Goal: Book appointment/travel/reservation

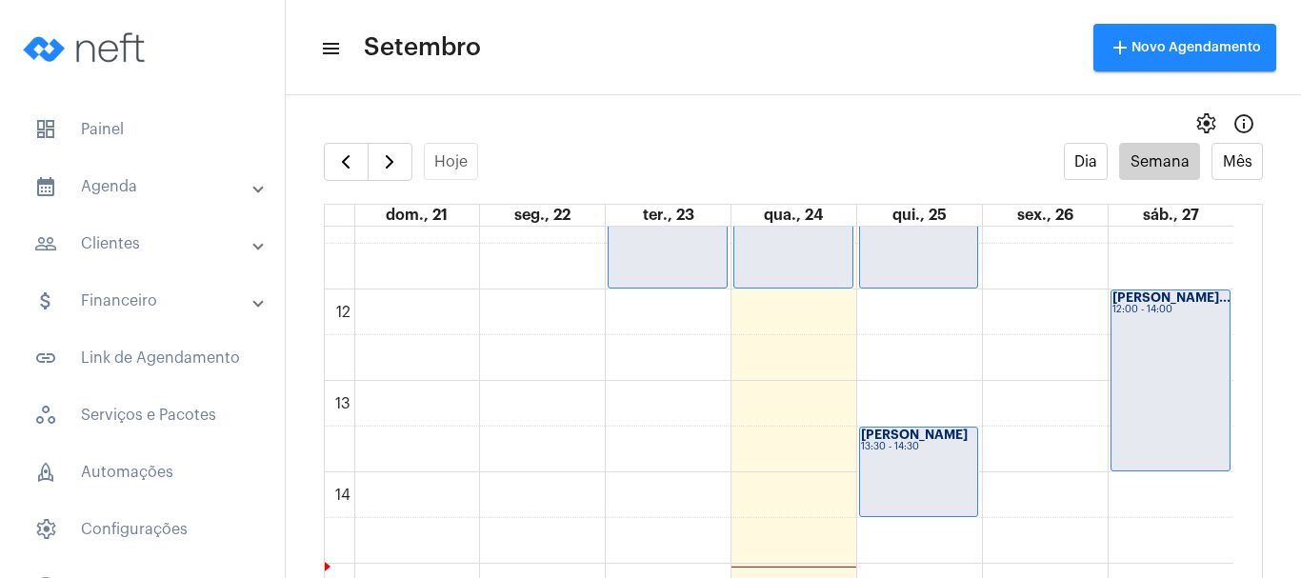
scroll to position [835, 0]
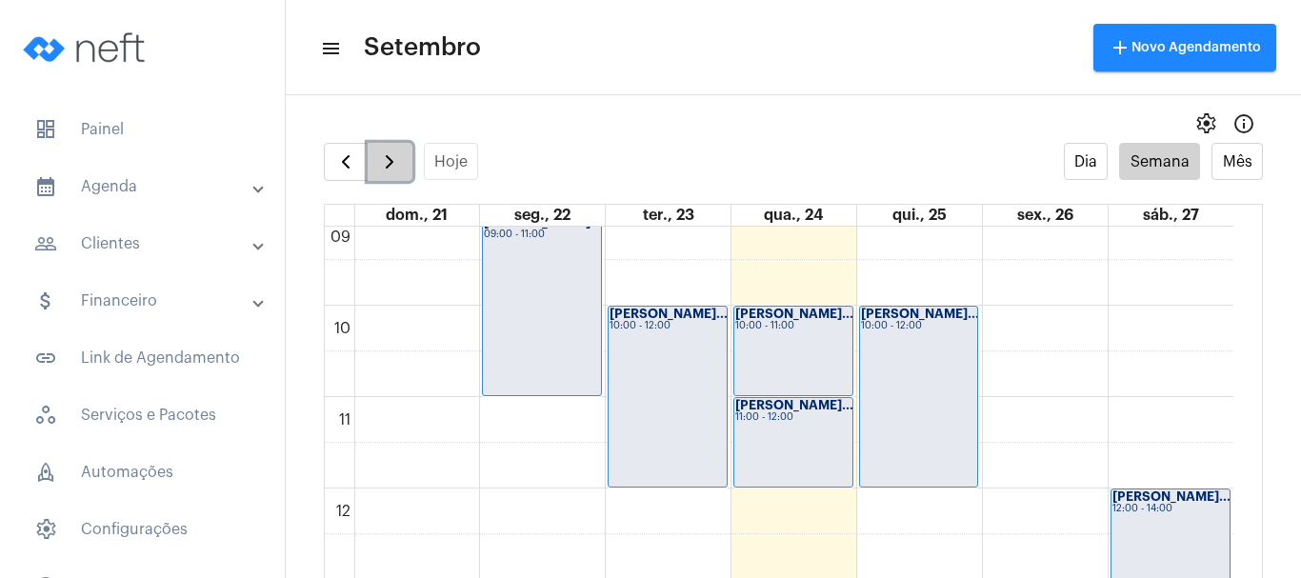
click at [384, 166] on span "button" at bounding box center [389, 161] width 23 height 23
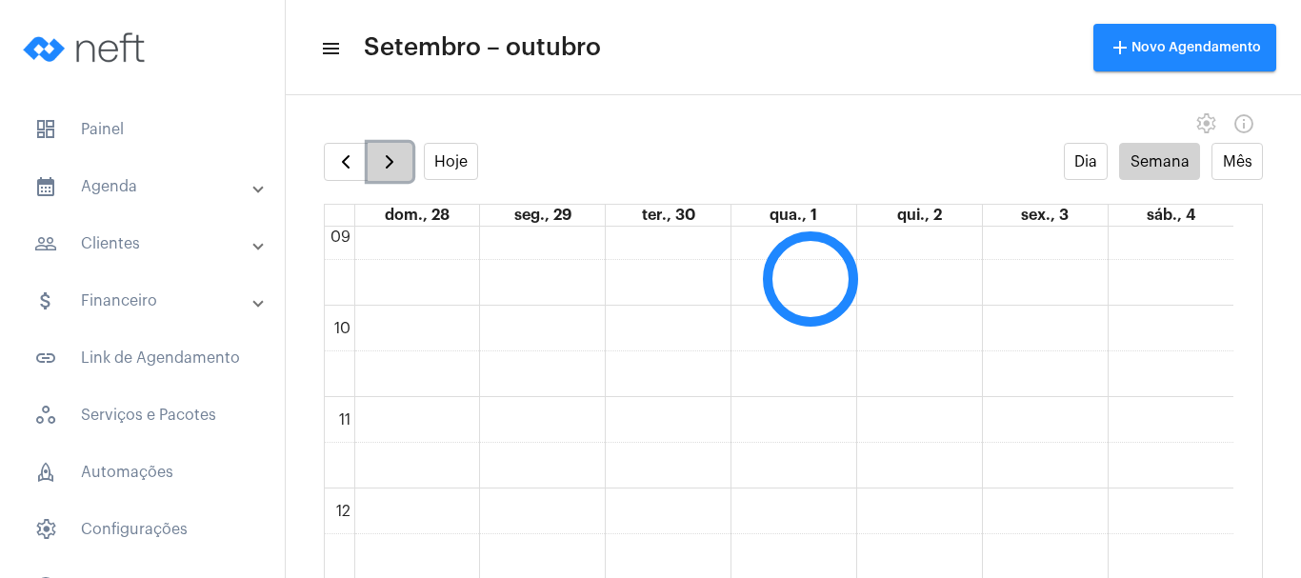
scroll to position [550, 0]
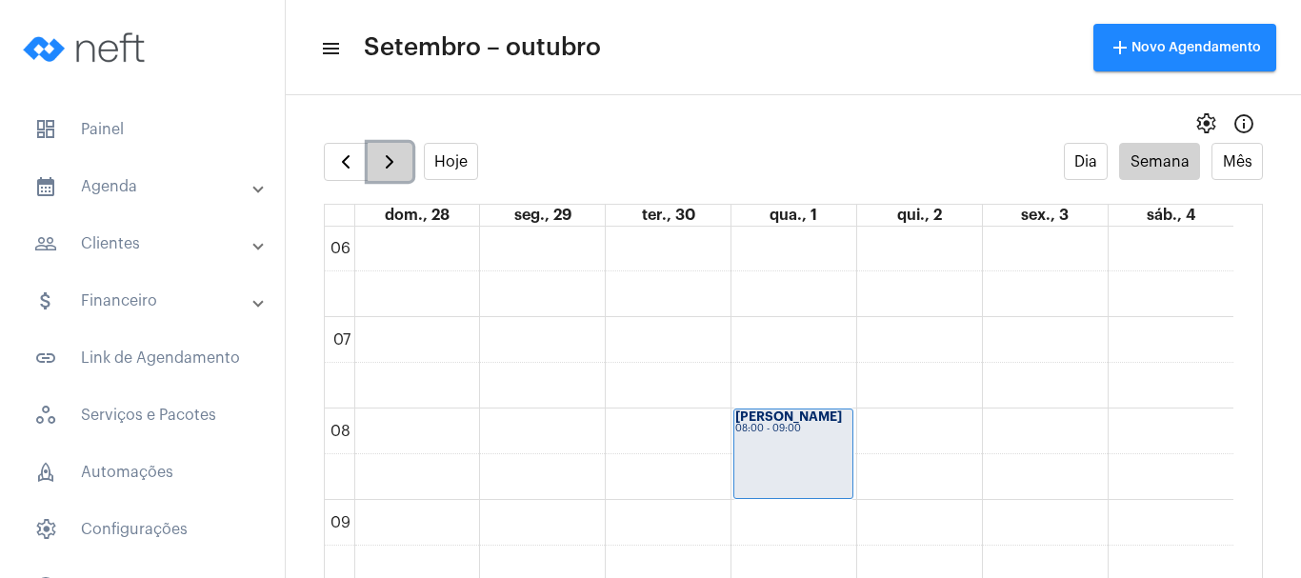
click at [384, 166] on span "button" at bounding box center [389, 161] width 23 height 23
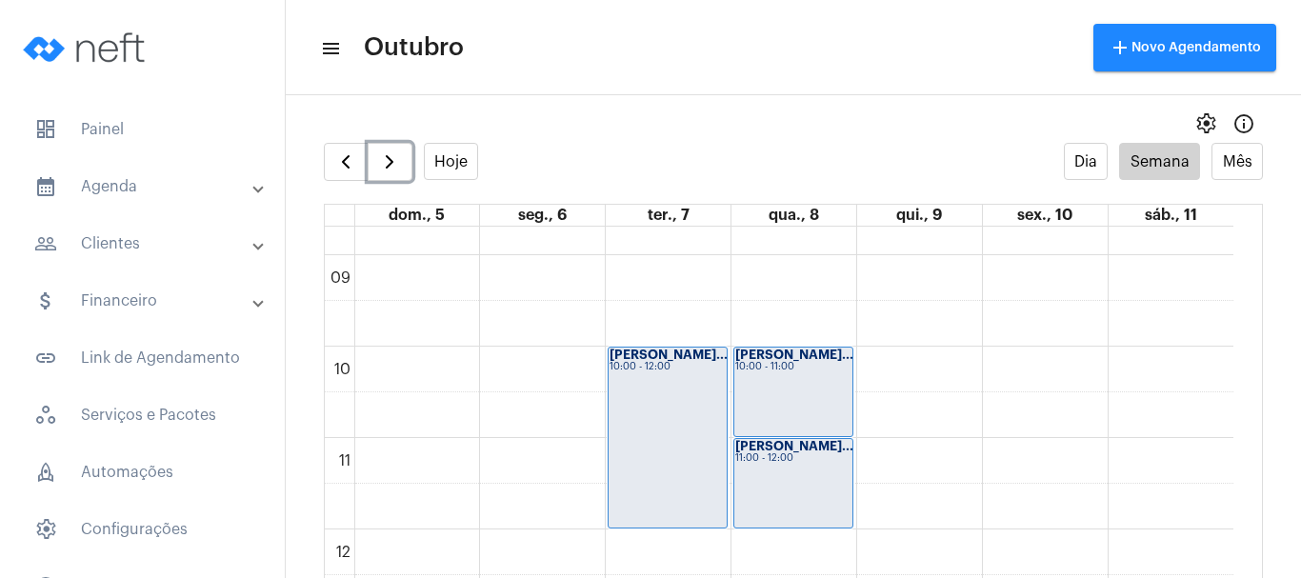
scroll to position [740, 0]
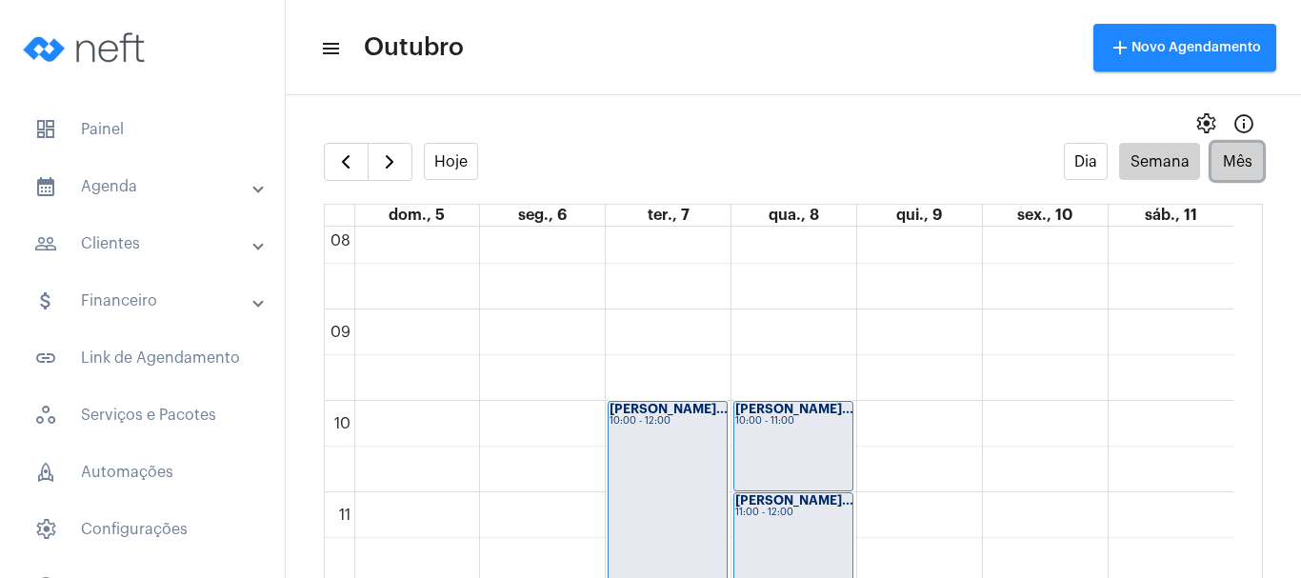
click at [1222, 158] on button "Mês" at bounding box center [1237, 161] width 51 height 37
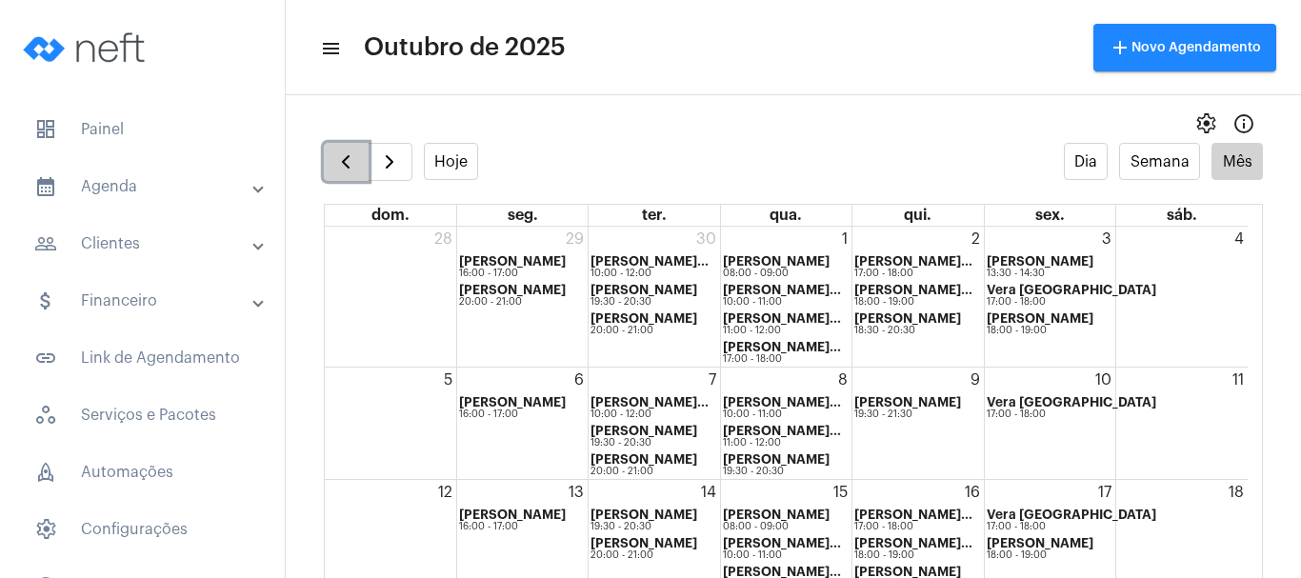
click at [355, 171] on span "button" at bounding box center [345, 161] width 23 height 23
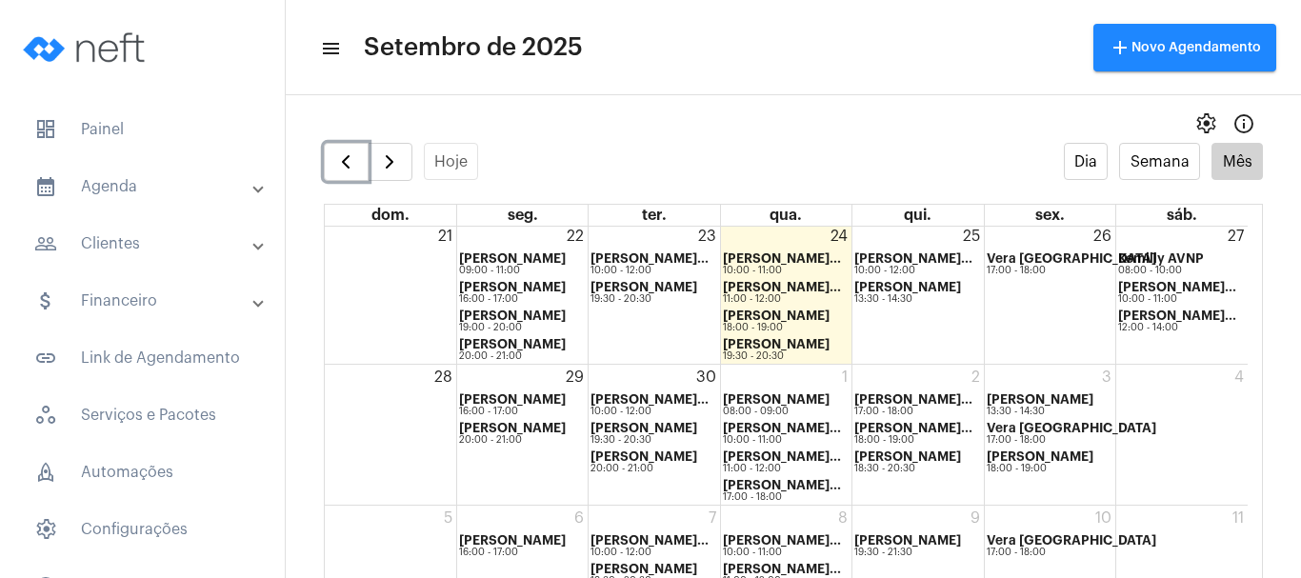
scroll to position [628, 0]
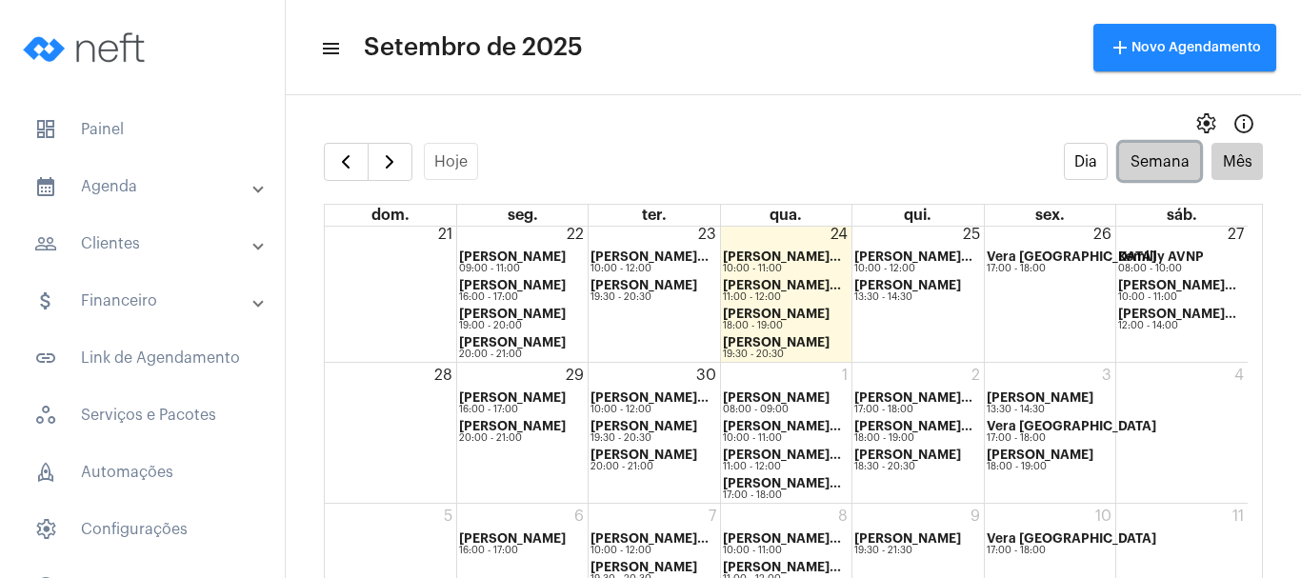
click at [1145, 157] on button "Semana" at bounding box center [1159, 161] width 81 height 37
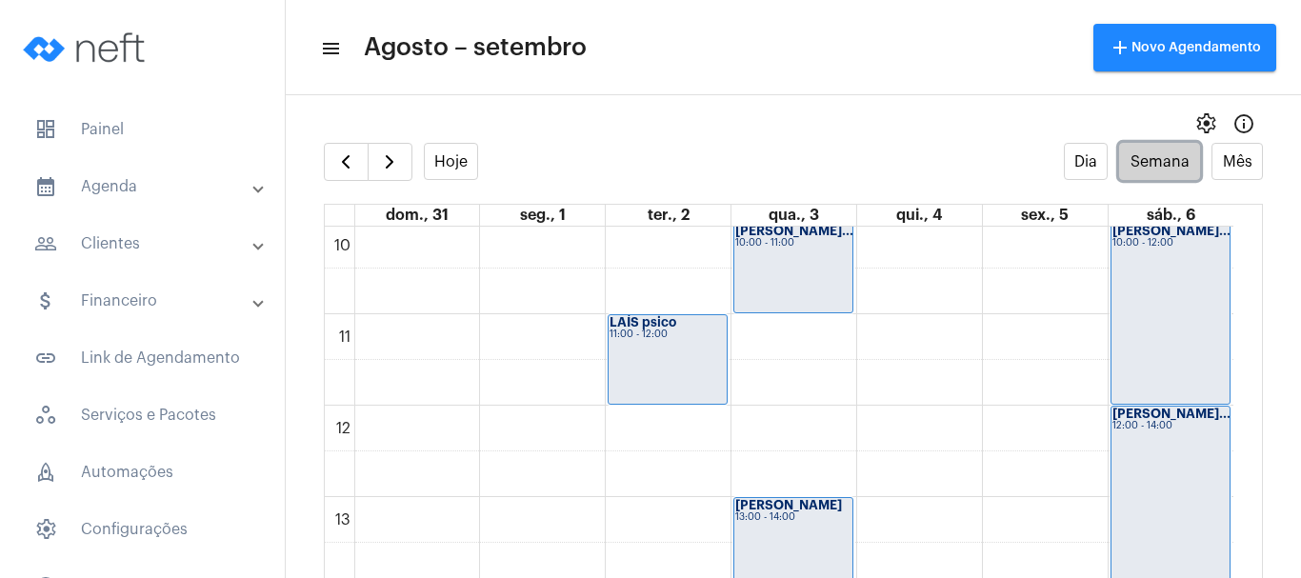
scroll to position [931, 0]
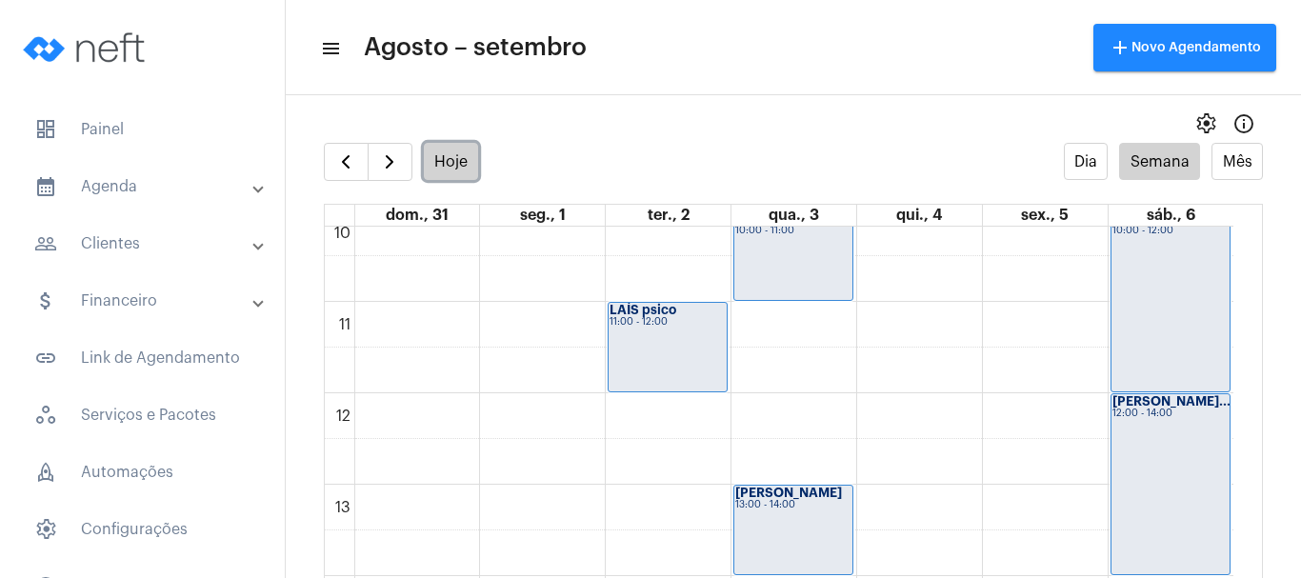
click at [451, 157] on button "Hoje" at bounding box center [451, 161] width 55 height 37
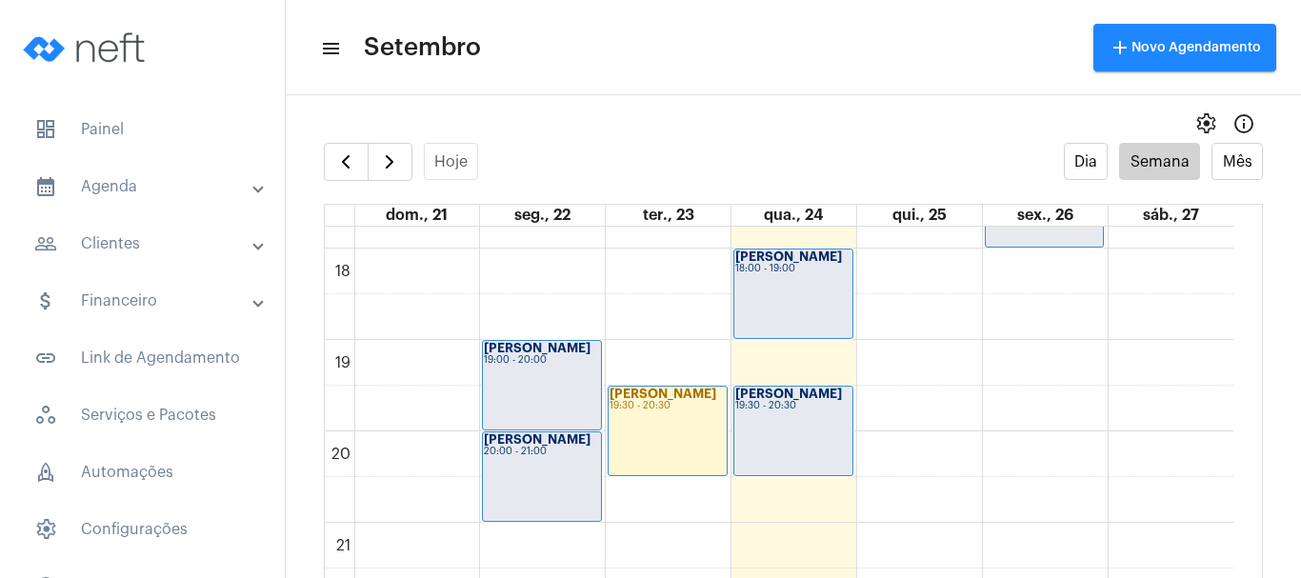
scroll to position [1615, 0]
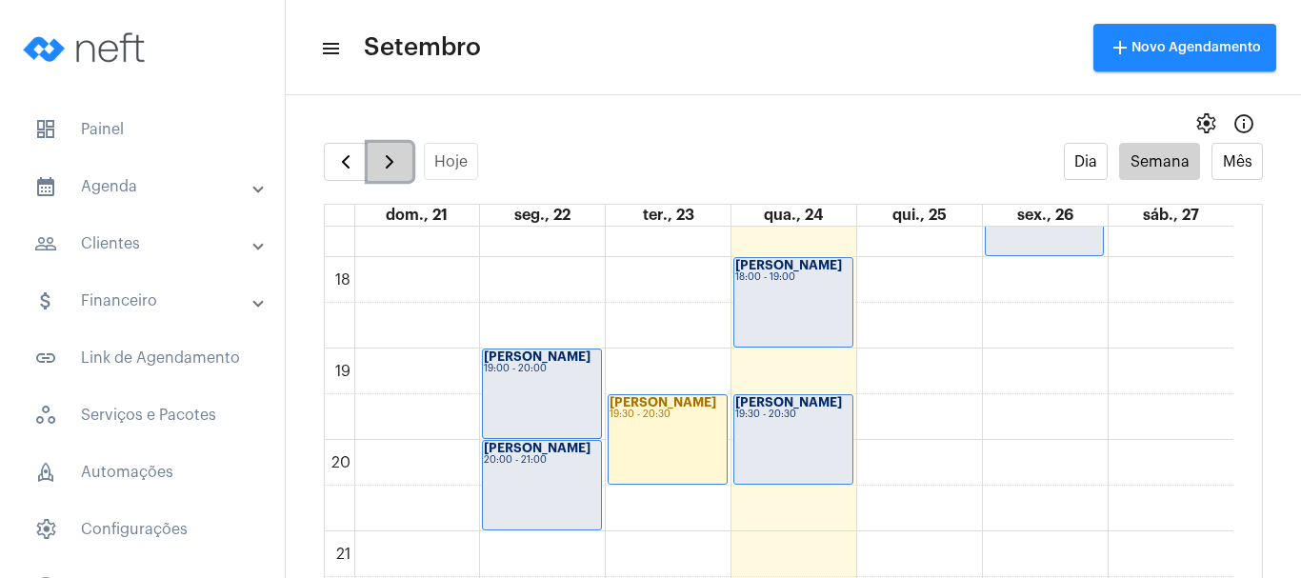
click at [389, 170] on span "button" at bounding box center [389, 161] width 23 height 23
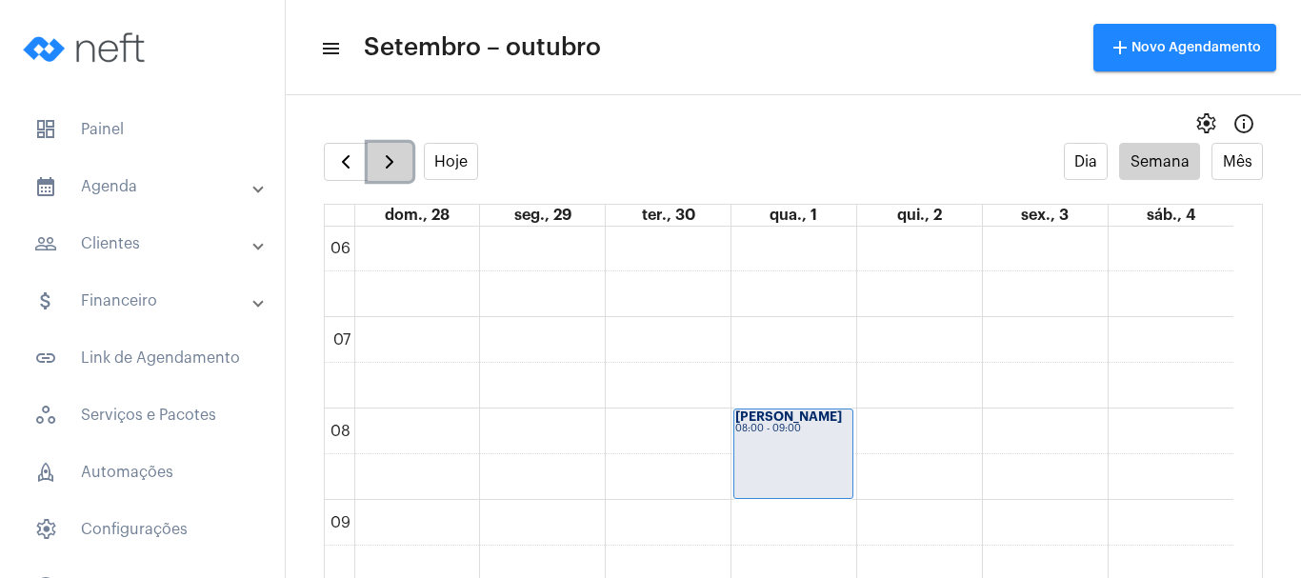
click at [389, 170] on span "button" at bounding box center [389, 161] width 23 height 23
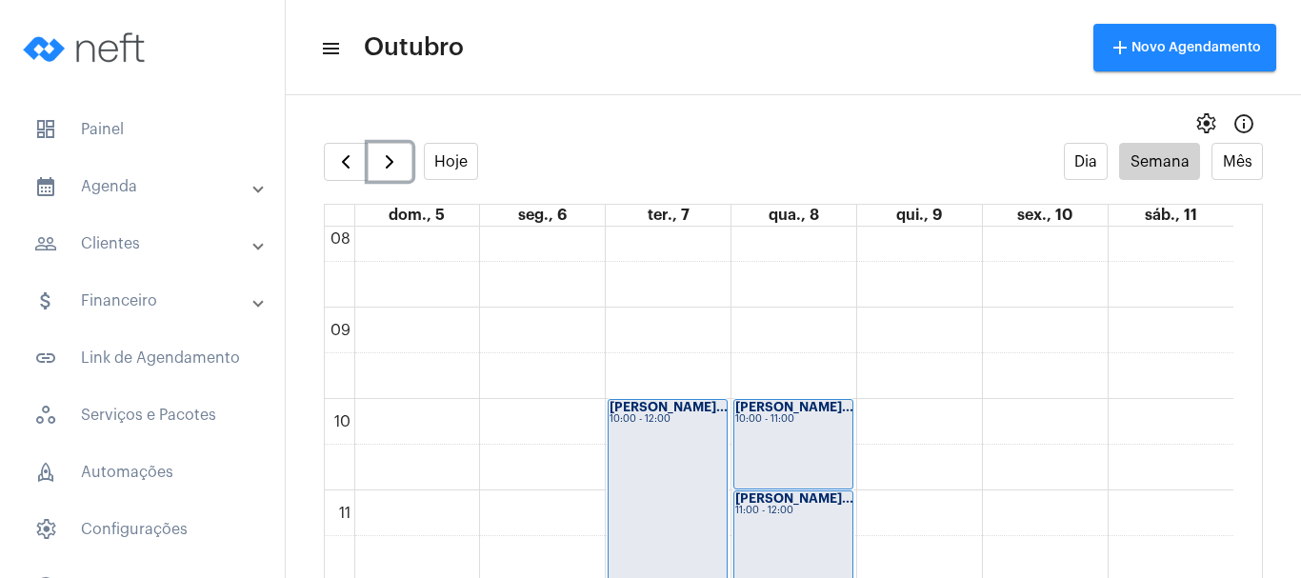
scroll to position [740, 0]
click at [672, 451] on div "[PERSON_NAME]... 10:00 - 12:00" at bounding box center [668, 492] width 118 height 180
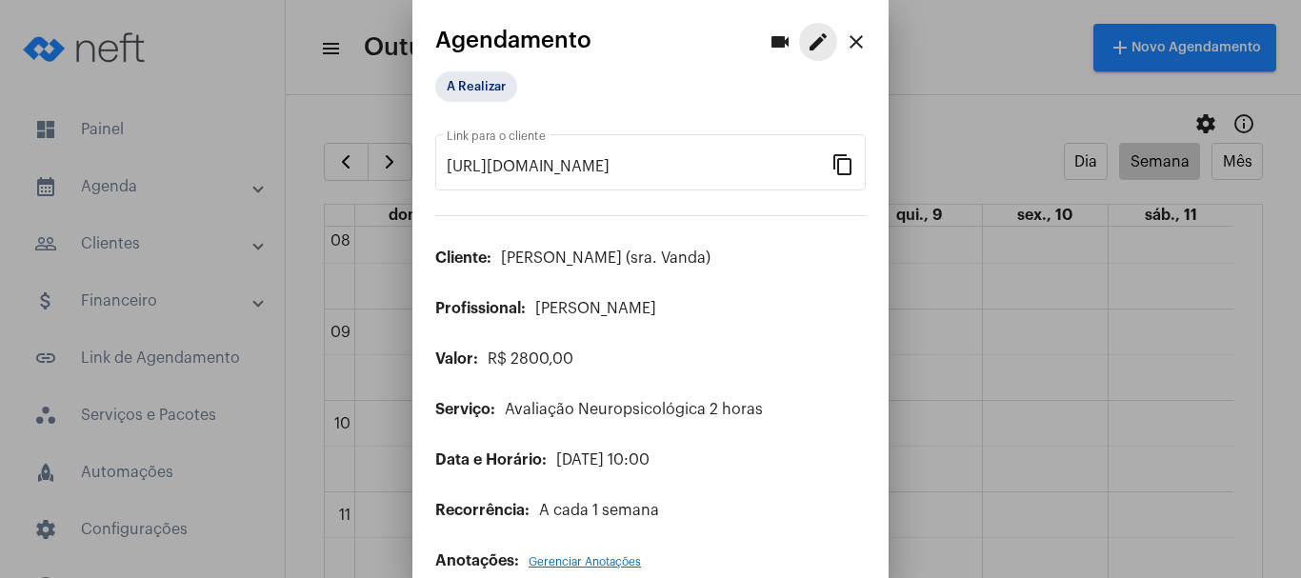
click at [807, 34] on mat-icon "edit" at bounding box center [818, 41] width 23 height 23
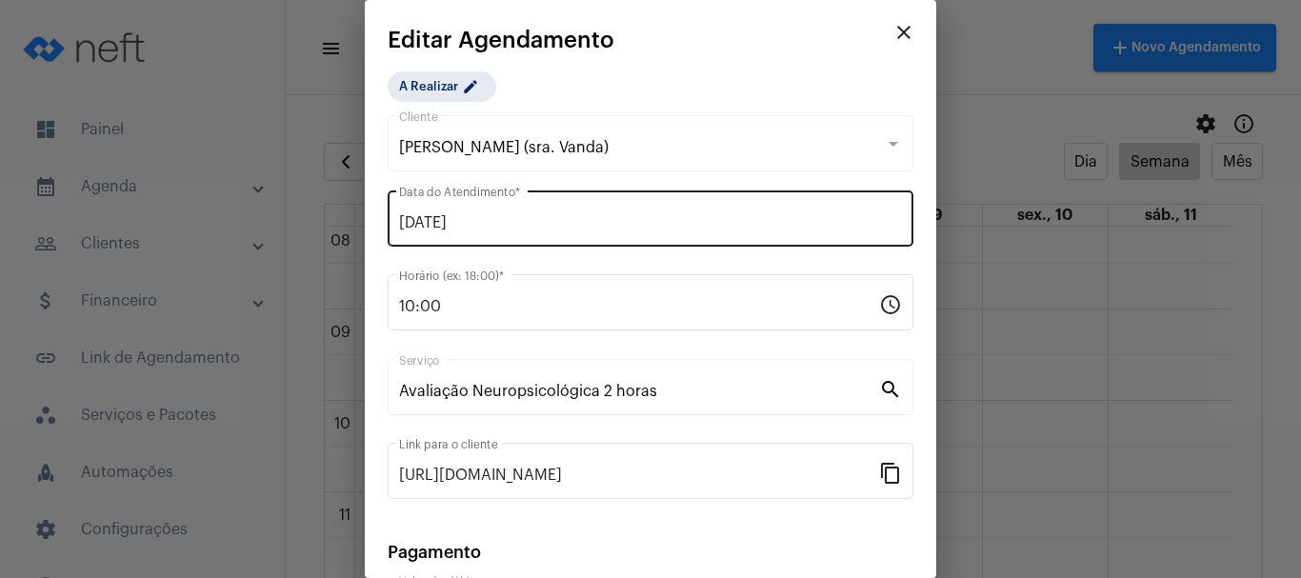
click at [452, 214] on input "[DATE]" at bounding box center [650, 222] width 503 height 17
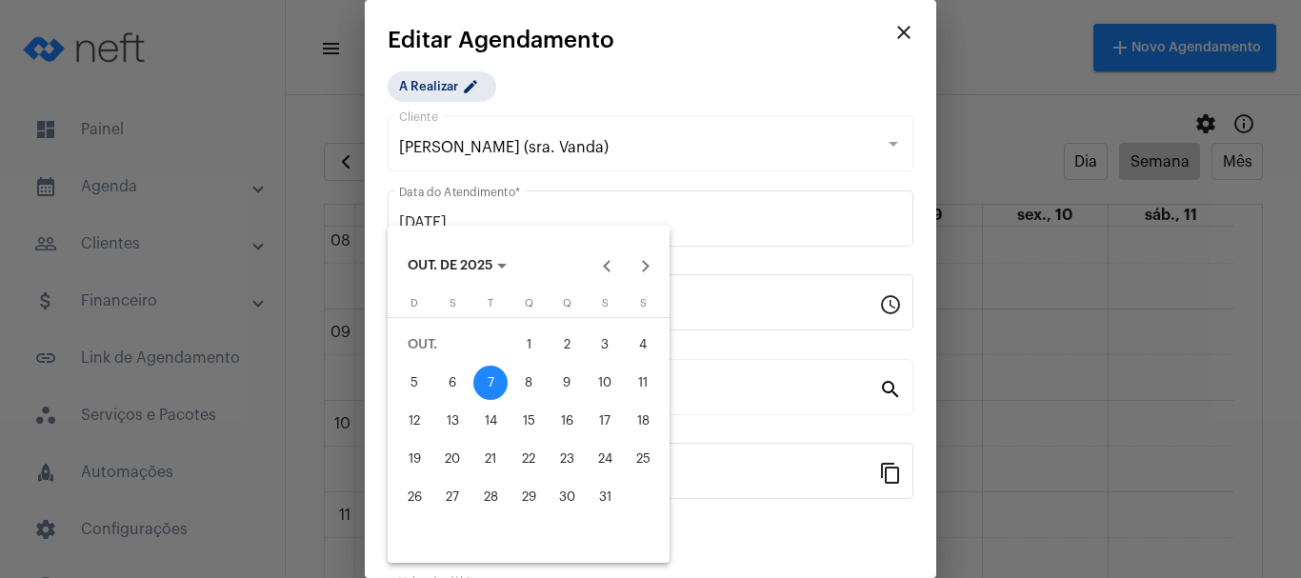
click at [571, 378] on div "9" at bounding box center [567, 383] width 34 height 34
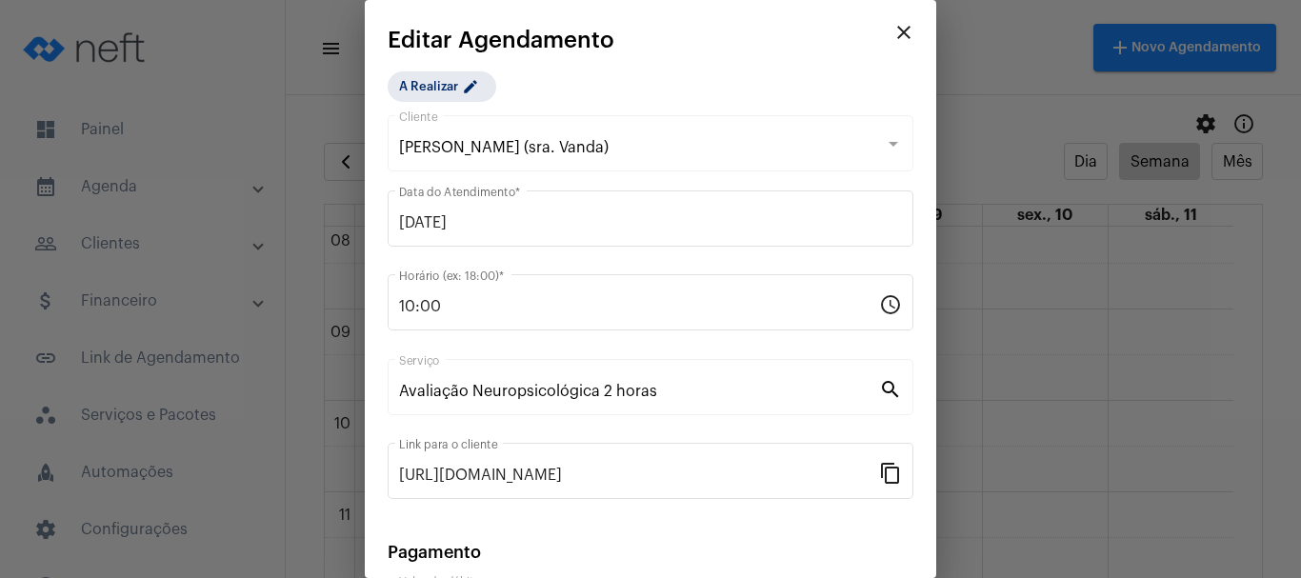
type input "[DATE]"
click at [879, 380] on mat-icon "search" at bounding box center [890, 388] width 23 height 23
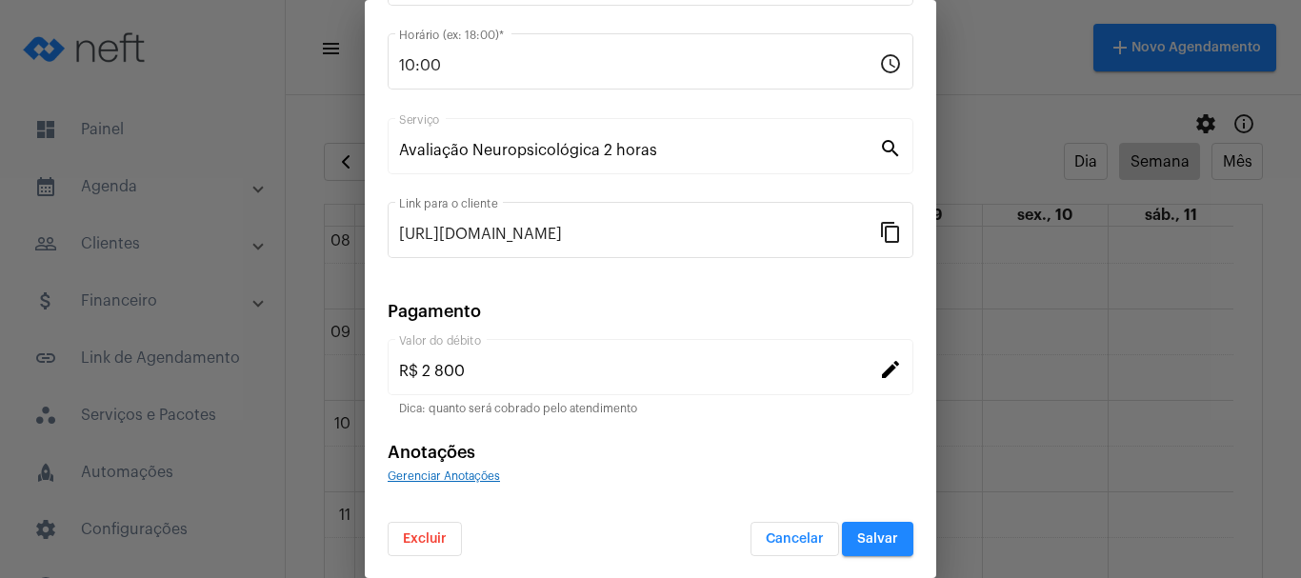
scroll to position [242, 0]
click at [857, 535] on span "Salvar" at bounding box center [877, 537] width 41 height 13
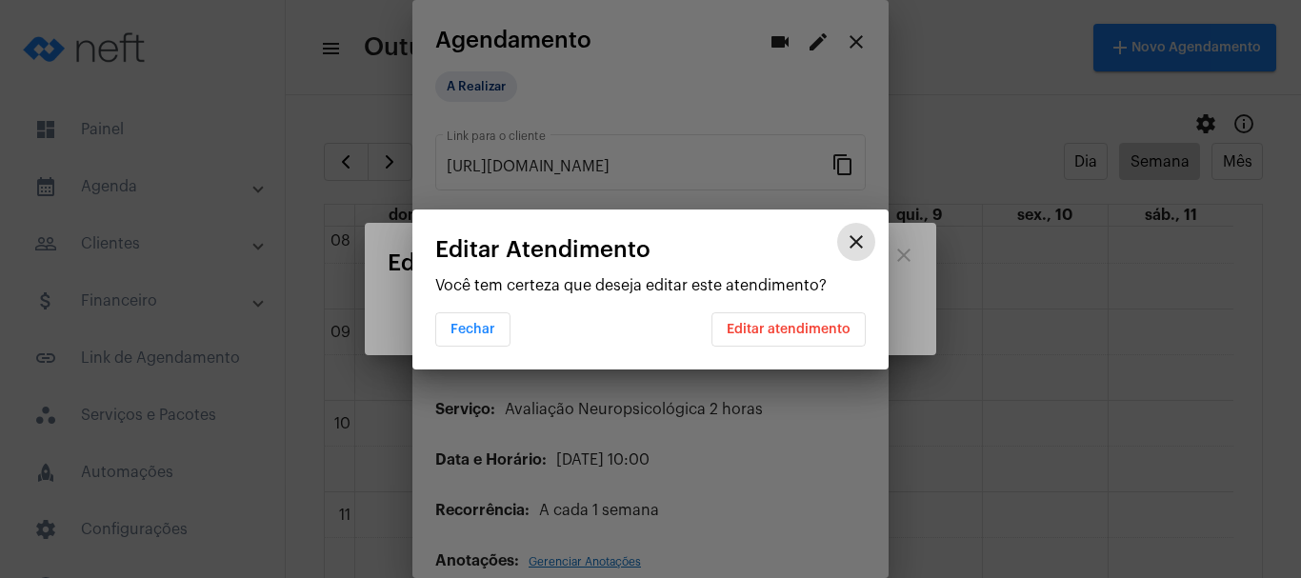
click at [838, 330] on span "Editar atendimento" at bounding box center [789, 329] width 124 height 13
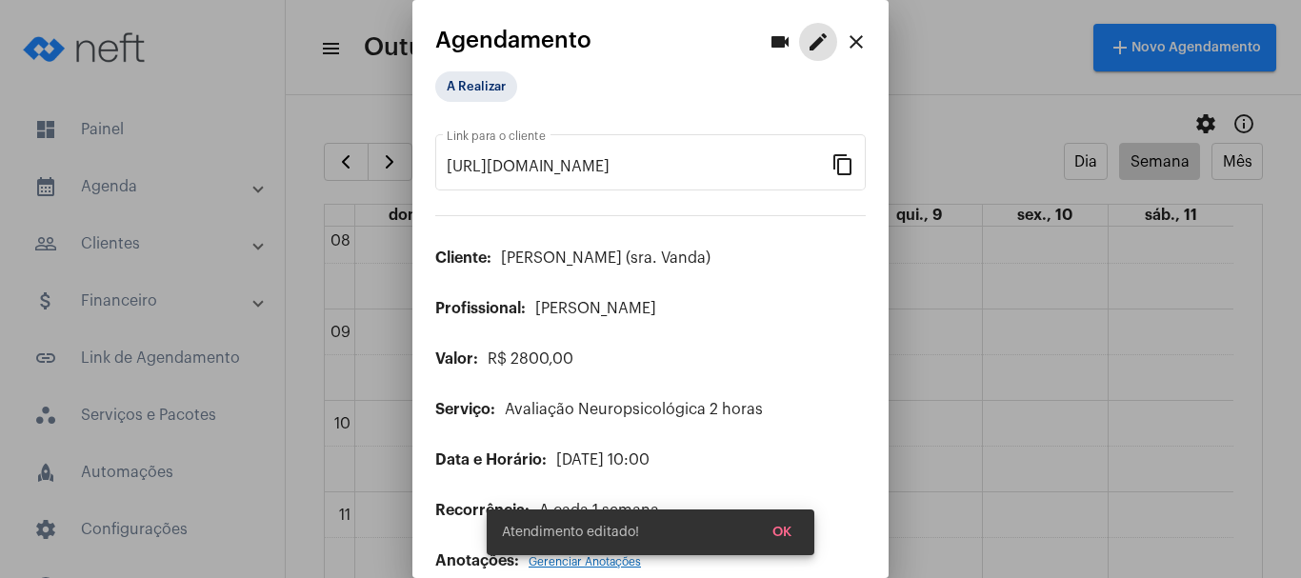
click at [847, 38] on mat-icon "close" at bounding box center [856, 41] width 23 height 23
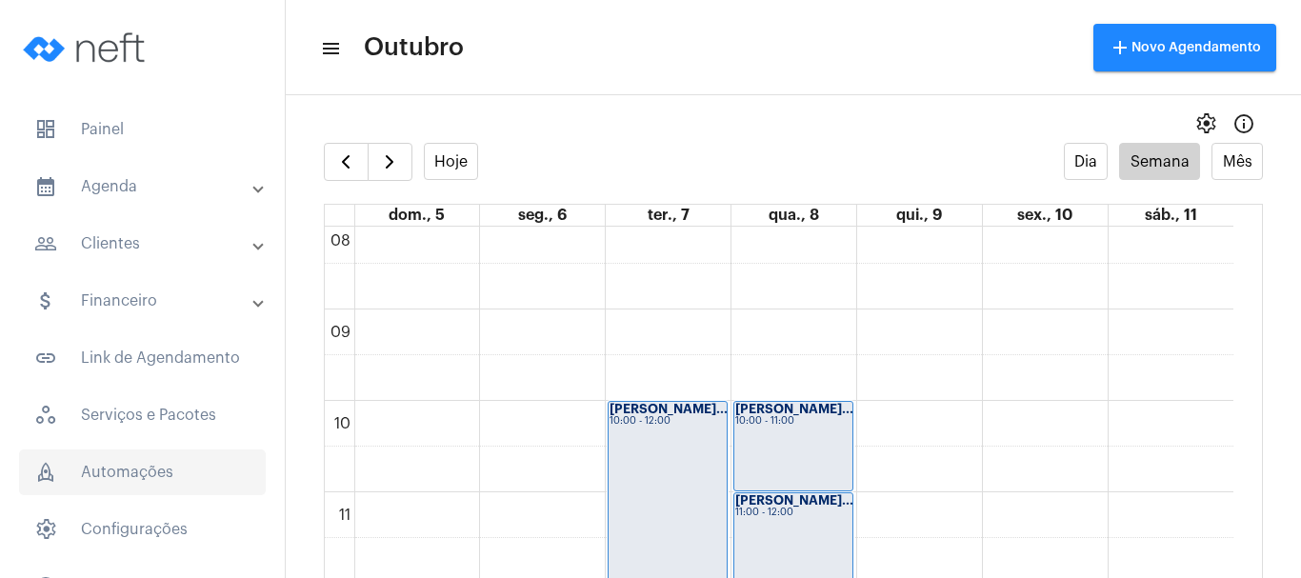
click at [131, 477] on span "rocket_outlined Automações" at bounding box center [142, 473] width 247 height 46
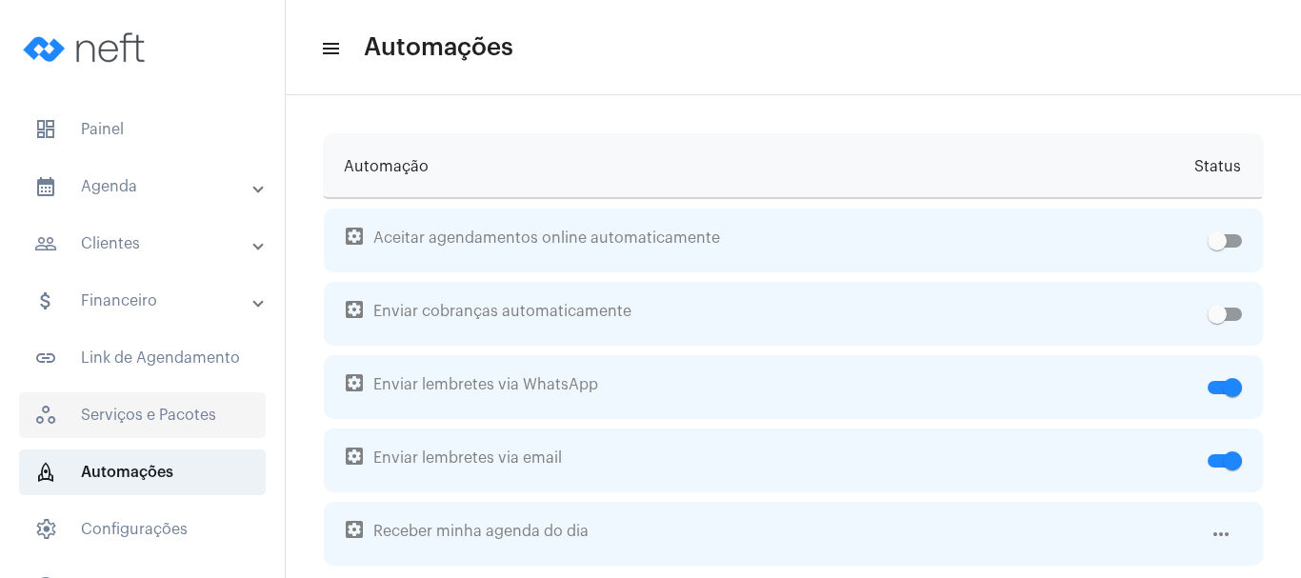
click at [136, 419] on span "workspaces_outlined Serviços e Pacotes" at bounding box center [142, 415] width 247 height 46
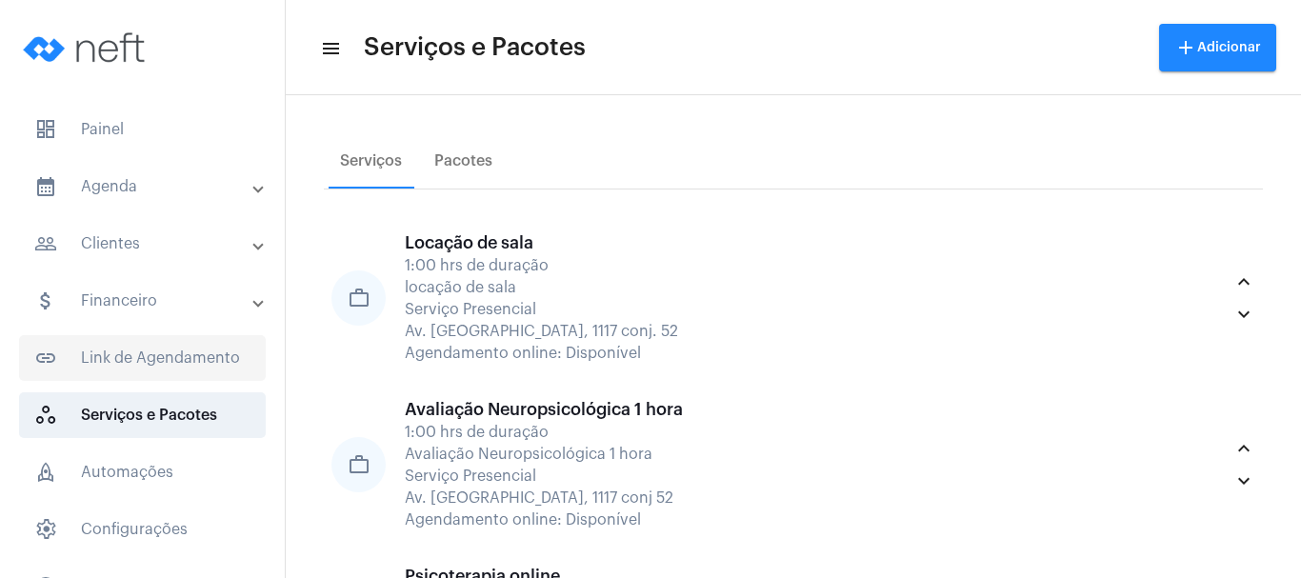
click at [135, 365] on span "link_outlined Link de Agendamento" at bounding box center [142, 358] width 247 height 46
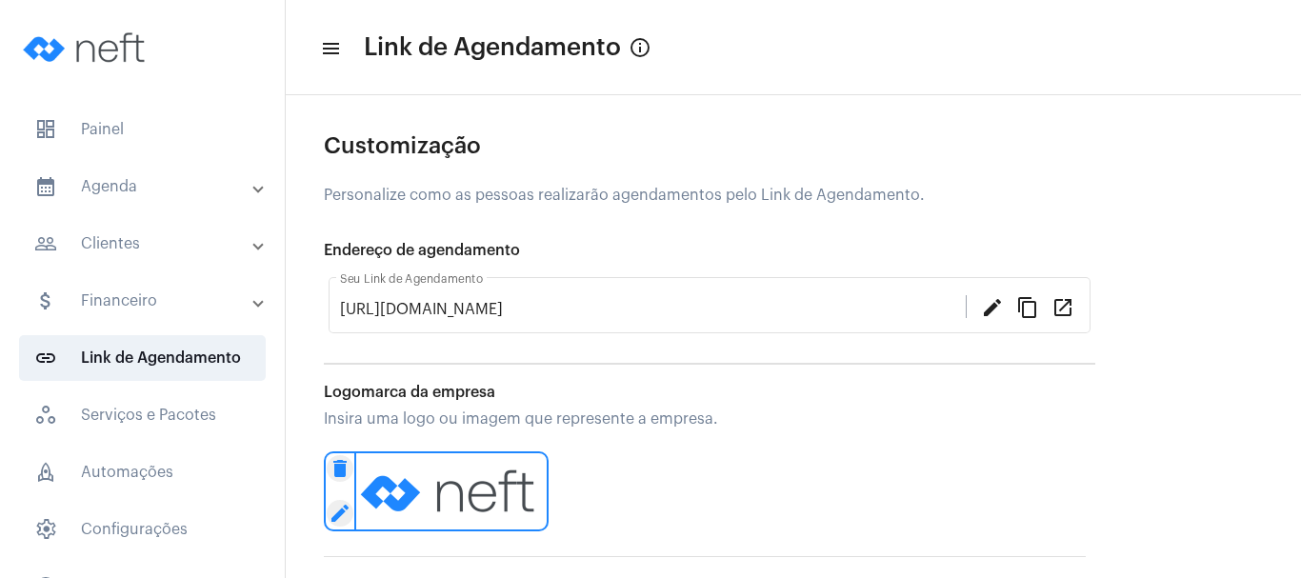
click at [132, 291] on mat-panel-title "attach_money Financeiro" at bounding box center [144, 301] width 220 height 23
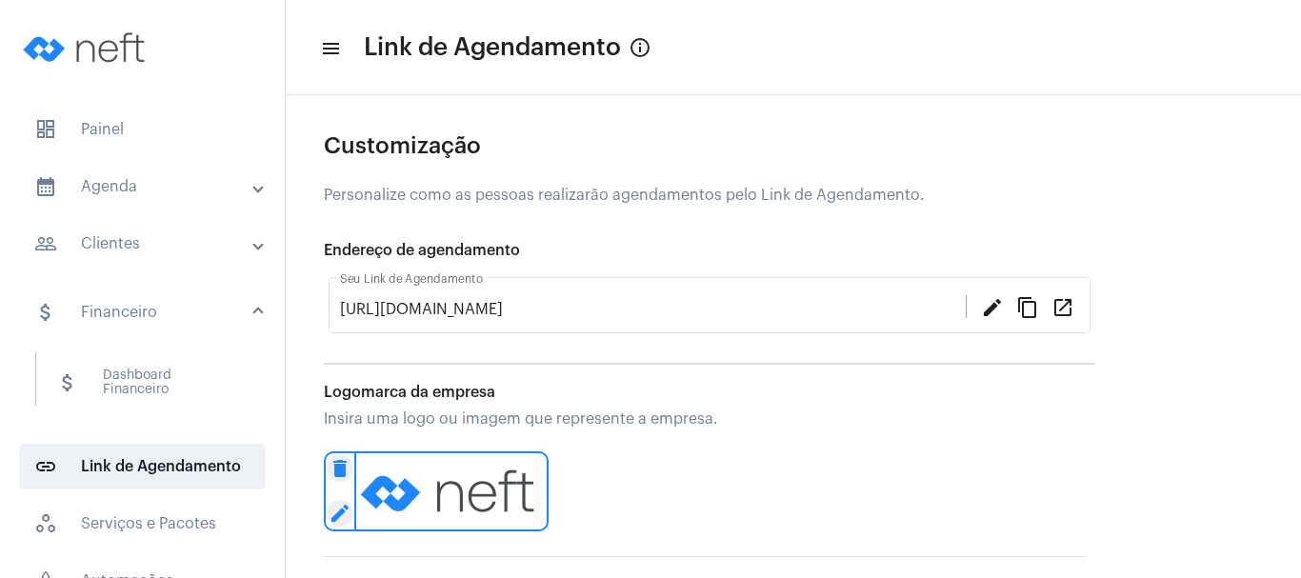
click at [132, 239] on mat-panel-title "people_outline Clientes" at bounding box center [144, 243] width 220 height 23
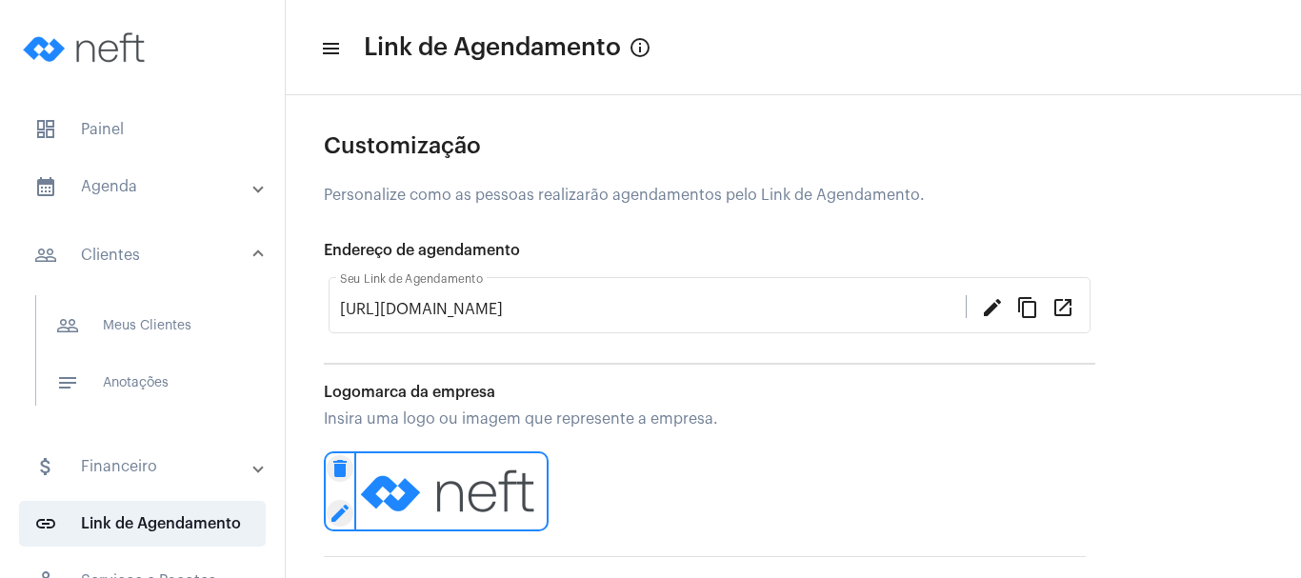
click at [130, 200] on mat-expansion-panel-header "calendar_month_outlined Agenda" at bounding box center [147, 187] width 273 height 46
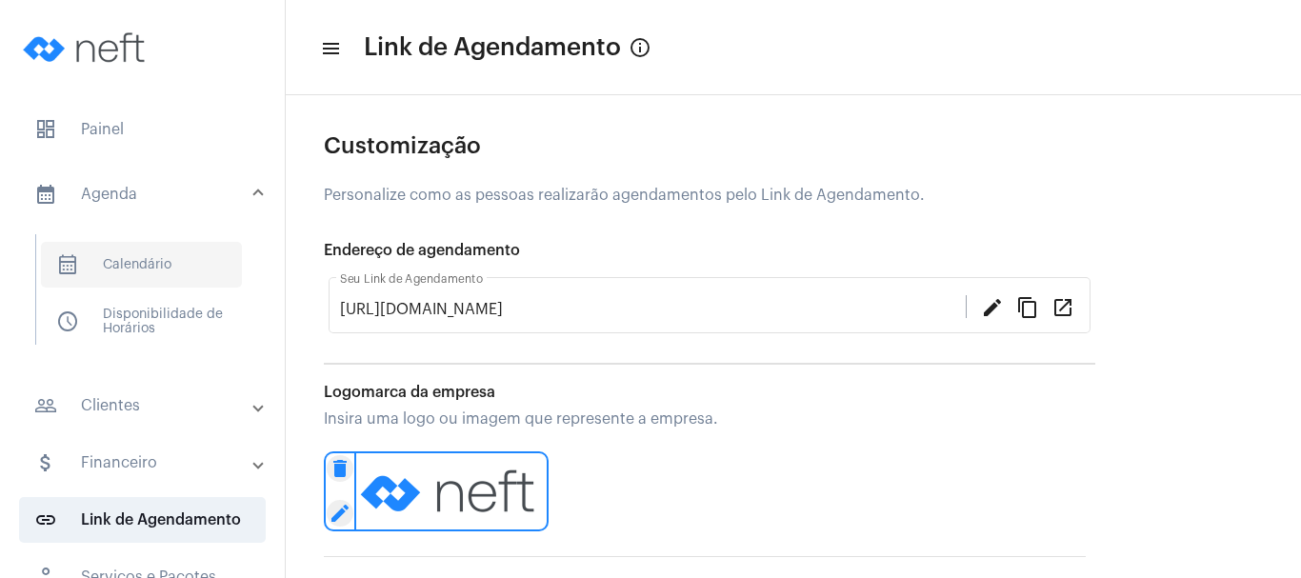
click at [139, 271] on span "calendar_month_outlined Calendário" at bounding box center [141, 265] width 201 height 46
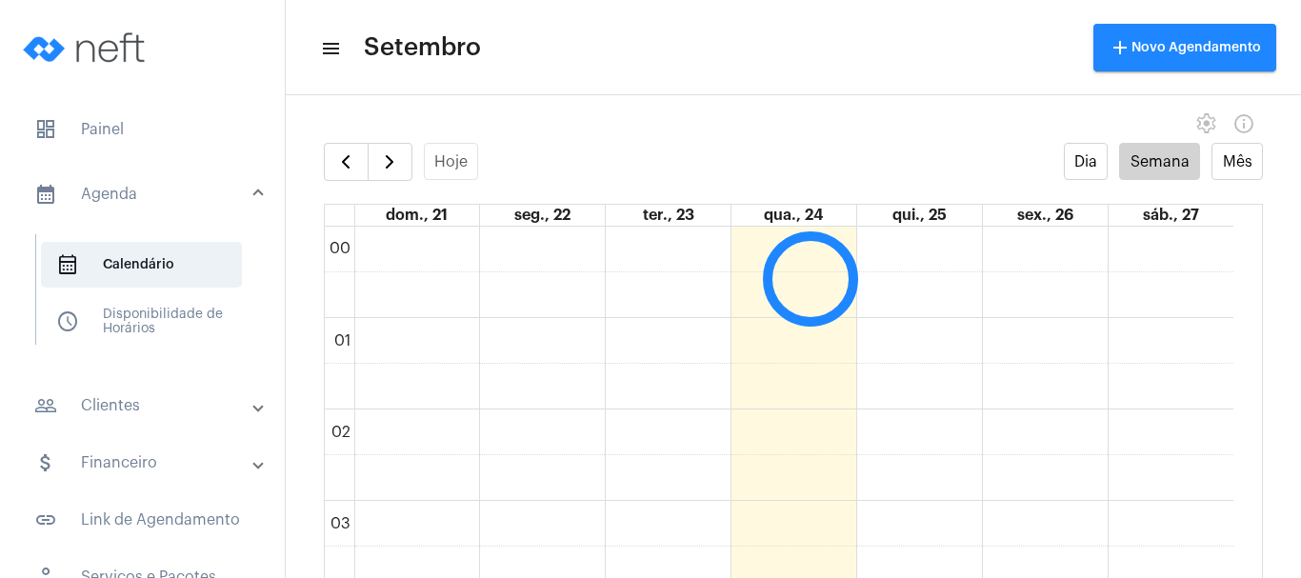
scroll to position [550, 0]
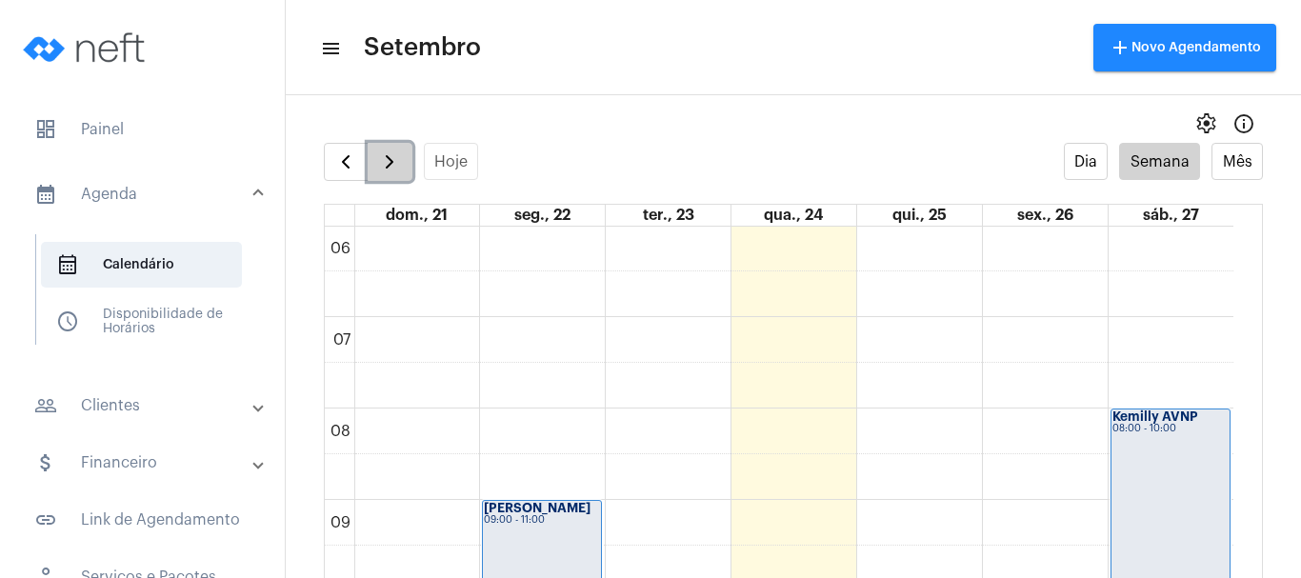
click at [379, 159] on span "button" at bounding box center [389, 161] width 23 height 23
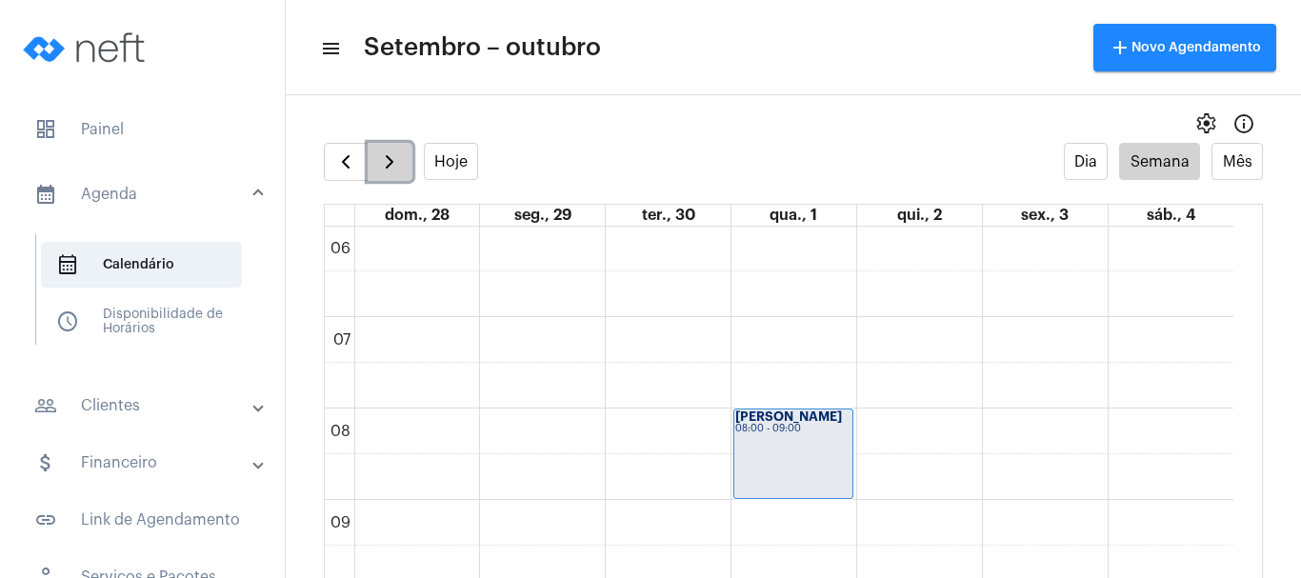
click at [379, 159] on span "button" at bounding box center [389, 161] width 23 height 23
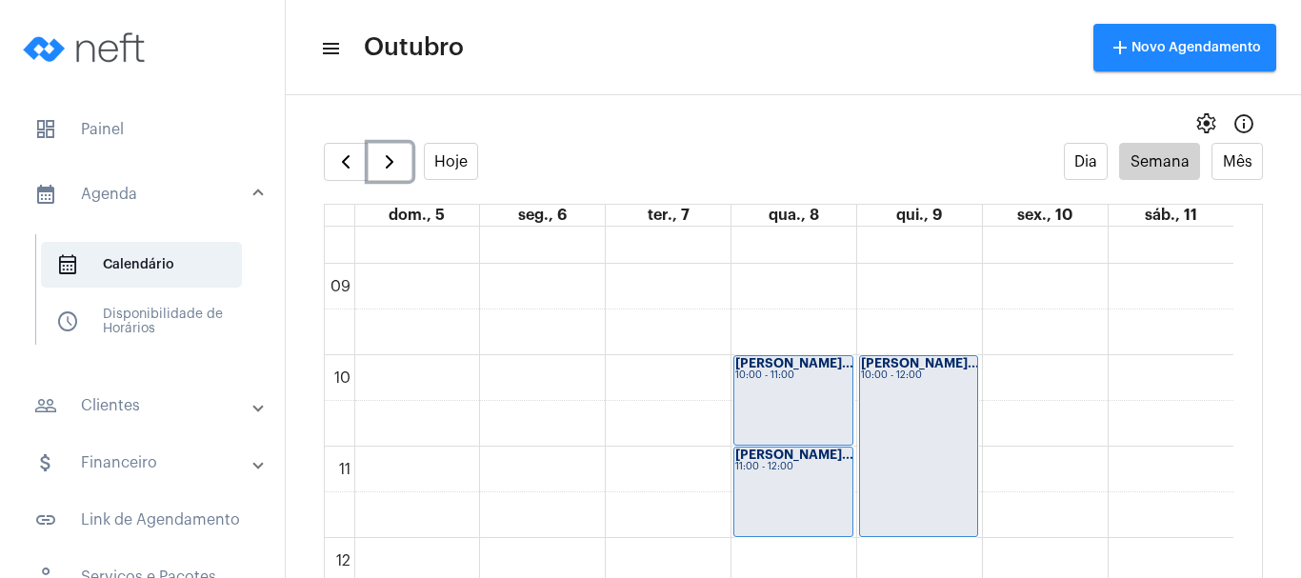
scroll to position [835, 0]
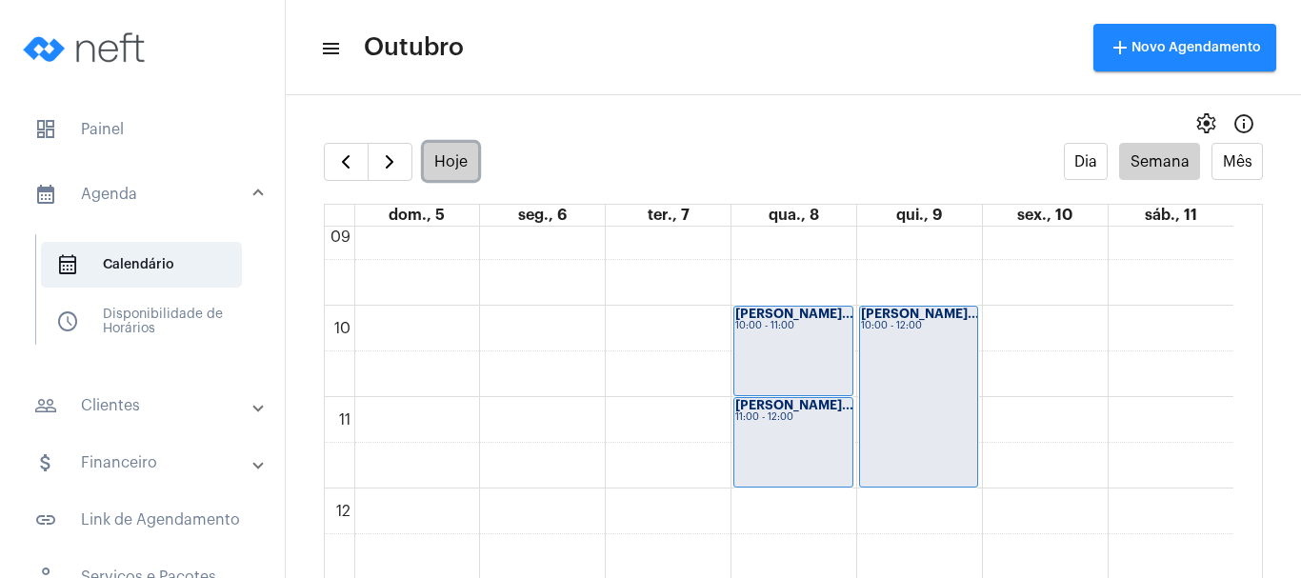
click at [453, 165] on button "Hoje" at bounding box center [451, 161] width 55 height 37
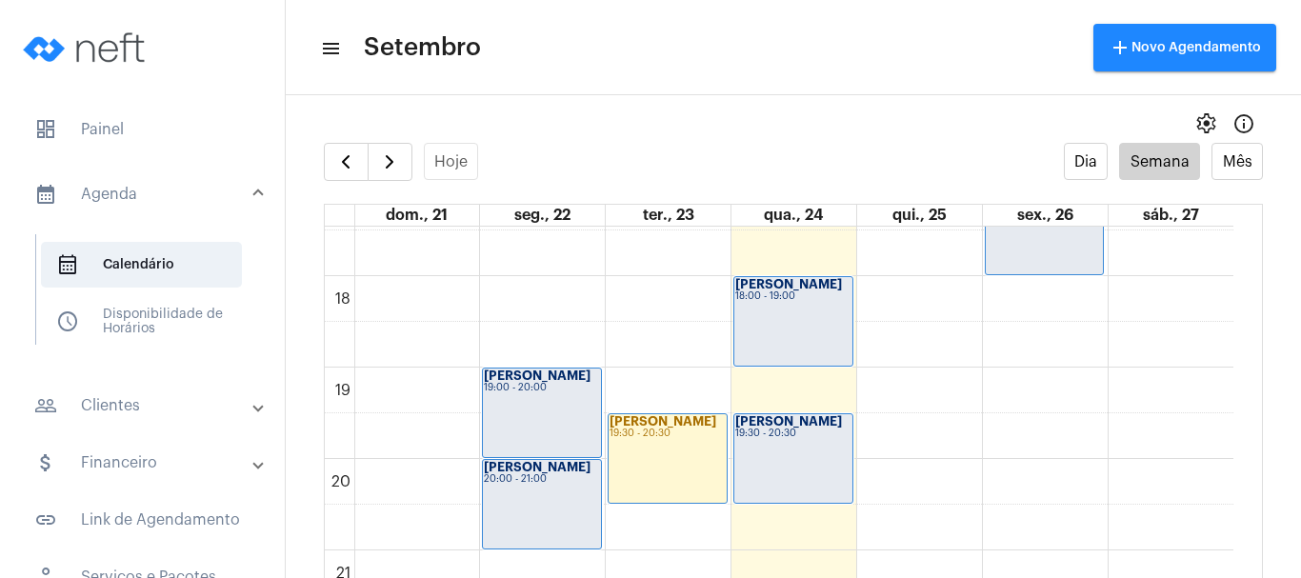
scroll to position [1597, 0]
click at [810, 426] on strong "[PERSON_NAME]" at bounding box center [788, 420] width 107 height 12
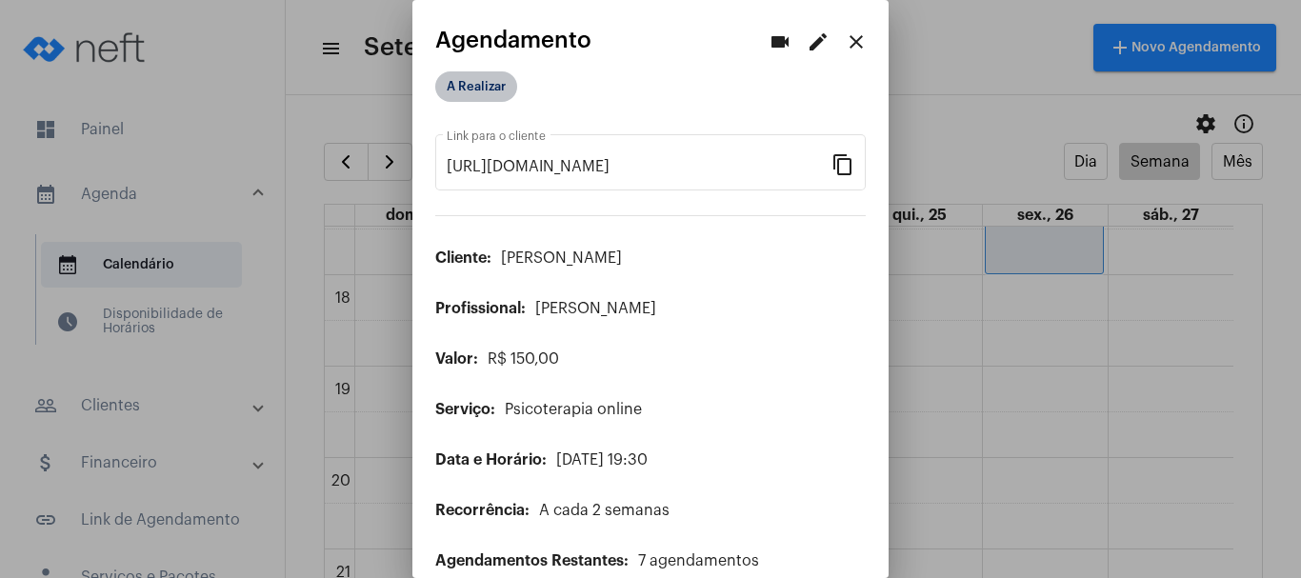
click at [479, 83] on mat-chip "A Realizar" at bounding box center [476, 86] width 82 height 30
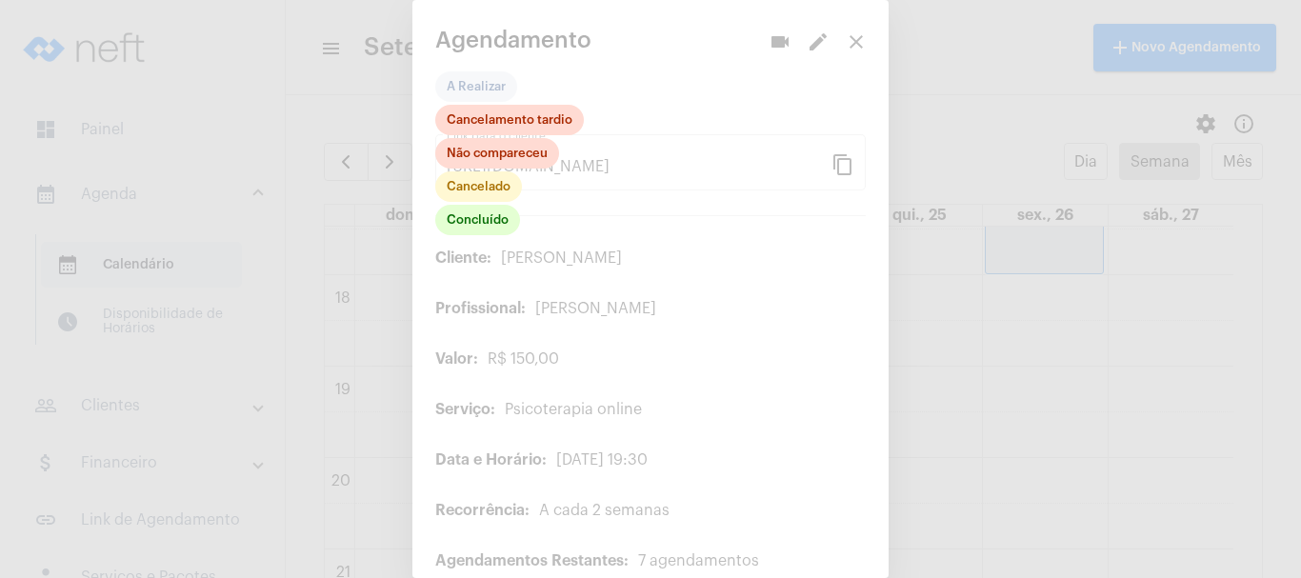
click at [669, 75] on div at bounding box center [650, 289] width 1301 height 578
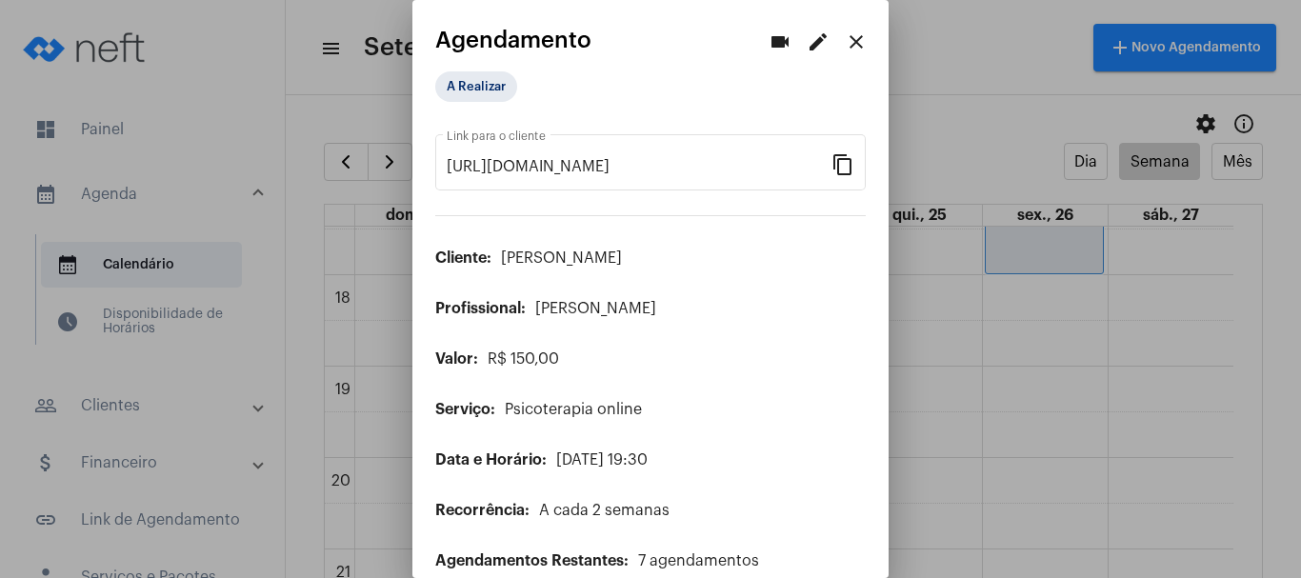
click at [807, 39] on mat-icon "edit" at bounding box center [818, 41] width 23 height 23
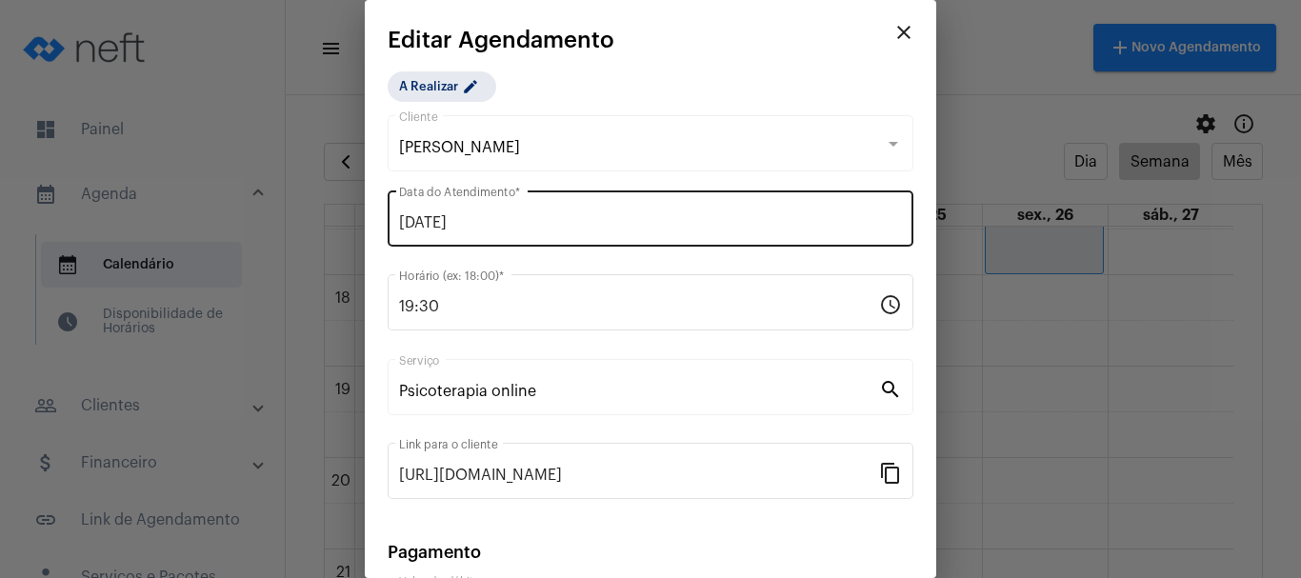
click at [542, 227] on input "[DATE]" at bounding box center [650, 222] width 503 height 17
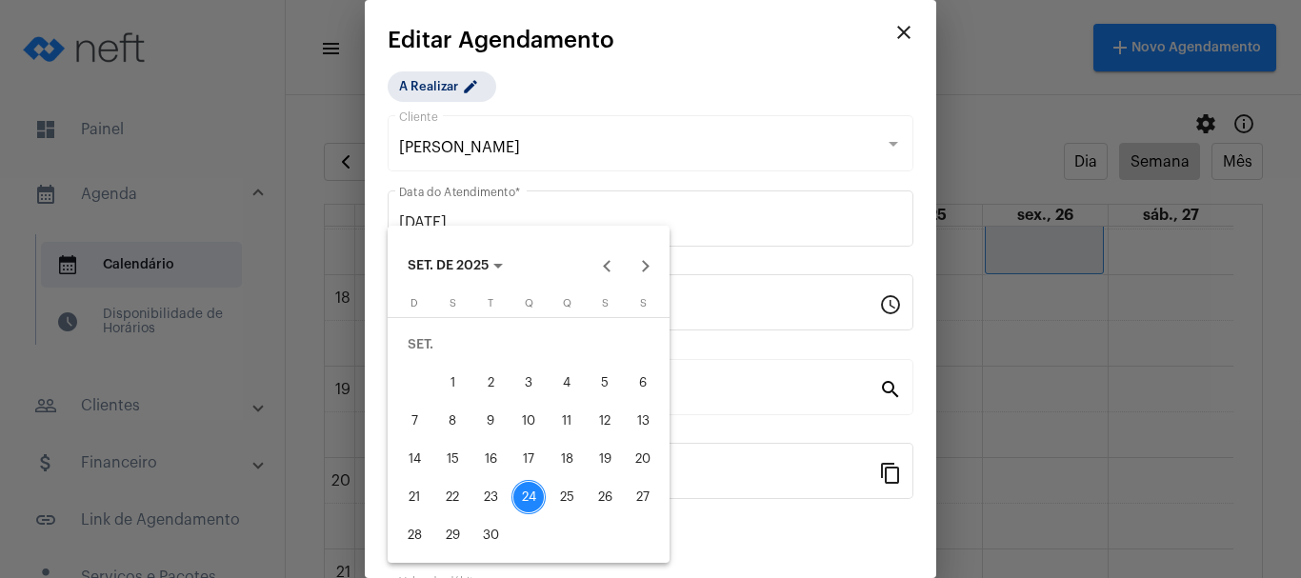
click at [571, 503] on div "25" at bounding box center [567, 497] width 34 height 34
type input "[DATE]"
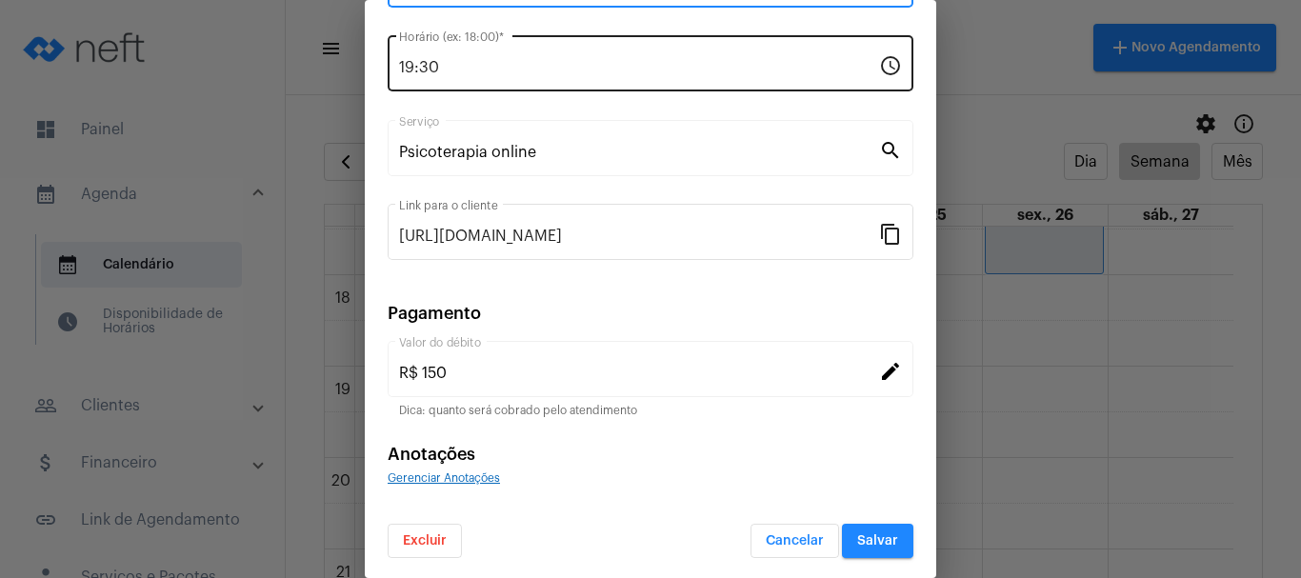
scroll to position [242, 0]
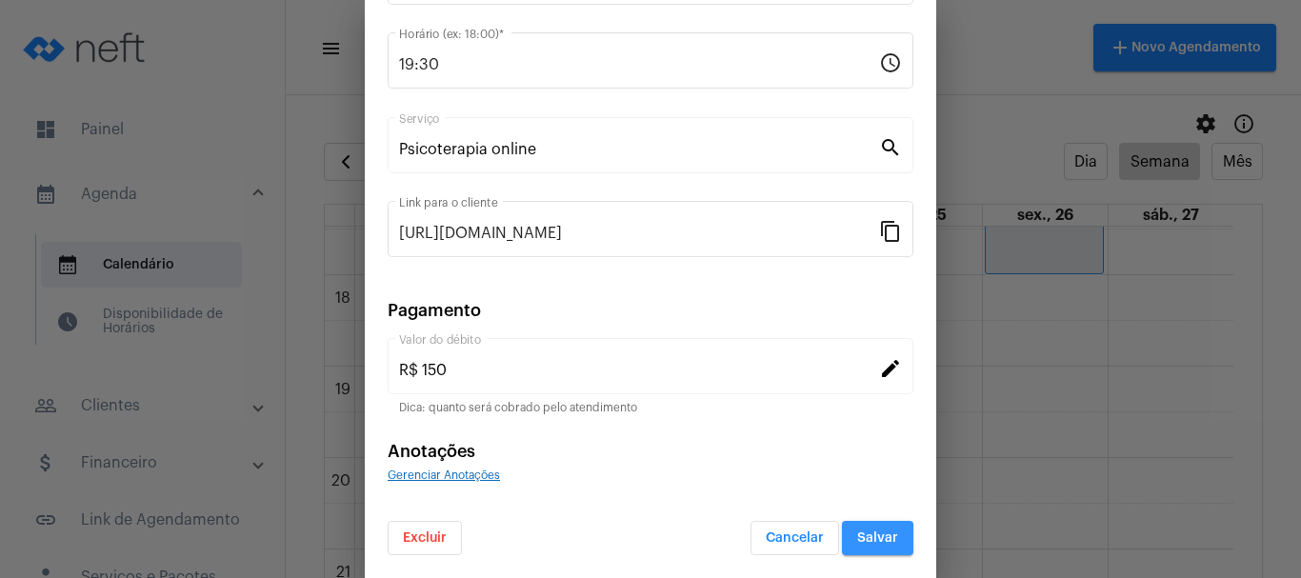
click at [880, 531] on span "Salvar" at bounding box center [877, 537] width 41 height 13
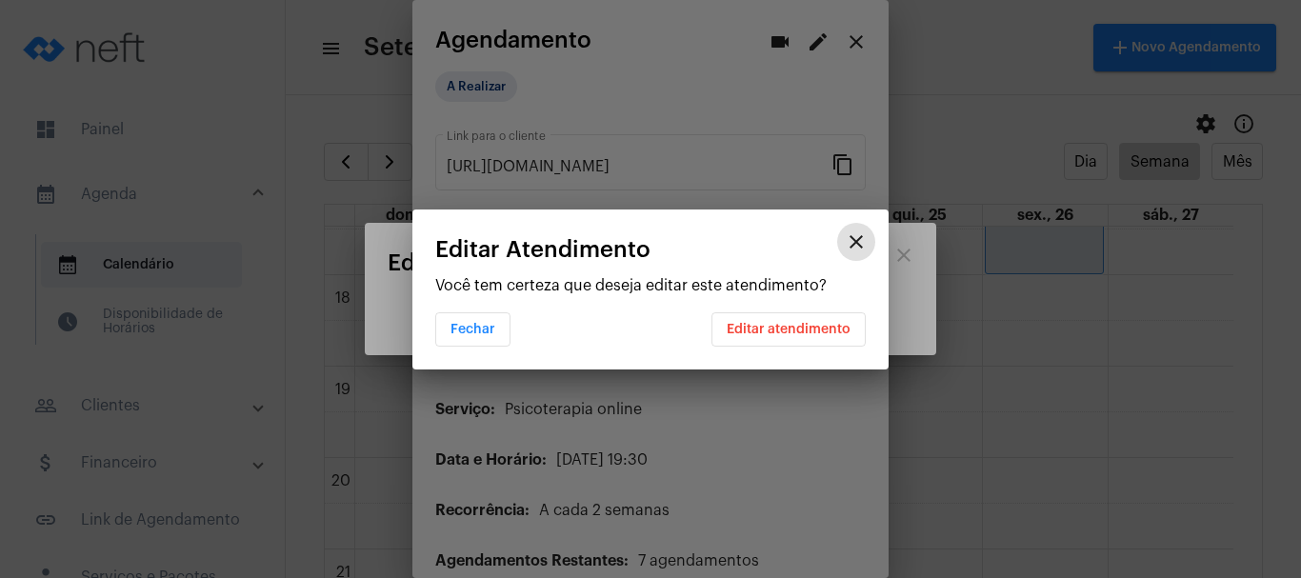
click at [746, 327] on span "Editar atendimento" at bounding box center [789, 329] width 124 height 13
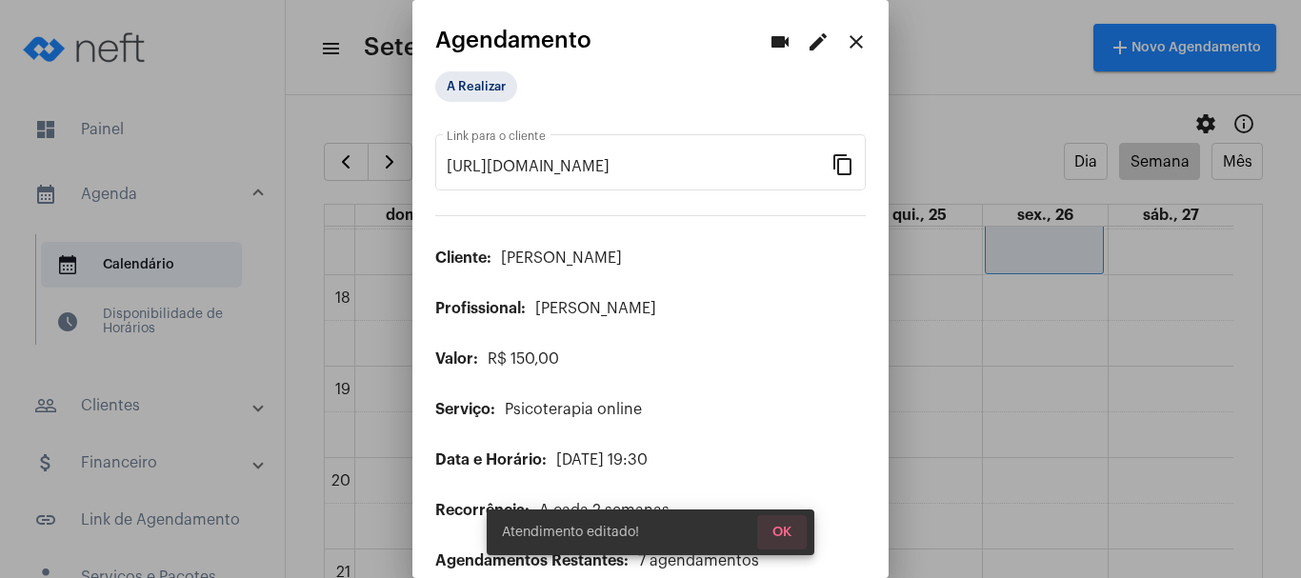
click at [786, 538] on span "OK" at bounding box center [781, 532] width 19 height 13
click at [848, 34] on mat-icon "close" at bounding box center [856, 41] width 23 height 23
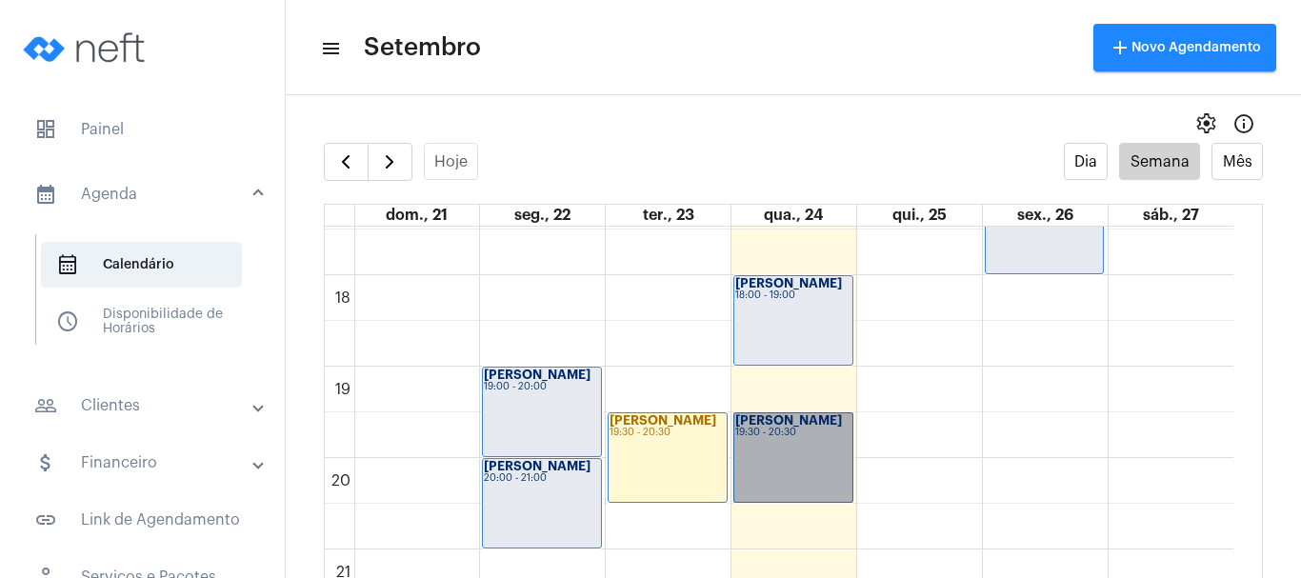
click at [784, 431] on link "[PERSON_NAME] 19:30 - 20:30" at bounding box center [793, 457] width 120 height 90
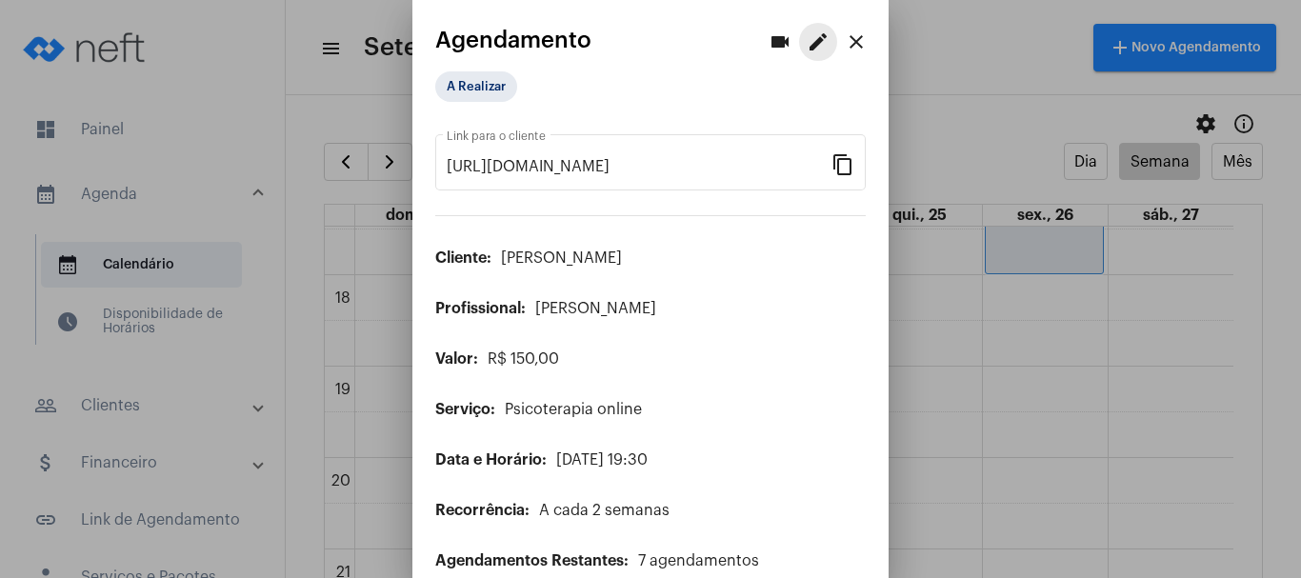
click at [807, 37] on mat-icon "edit" at bounding box center [818, 41] width 23 height 23
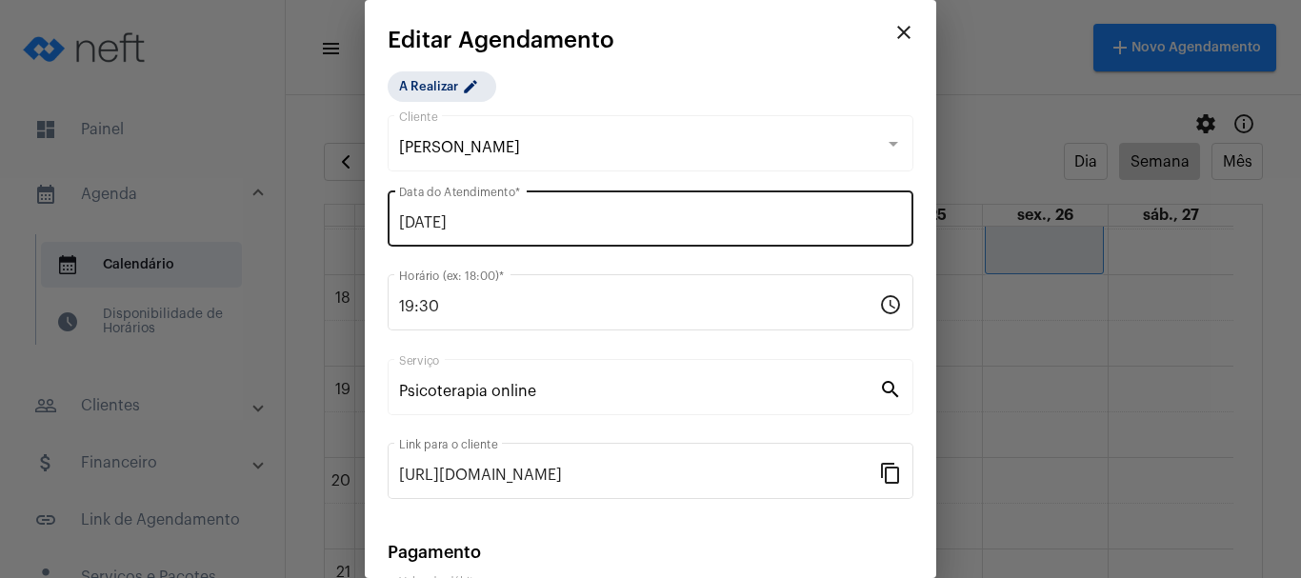
click at [447, 211] on div "[DATE] Data do Atendimento *" at bounding box center [650, 217] width 503 height 60
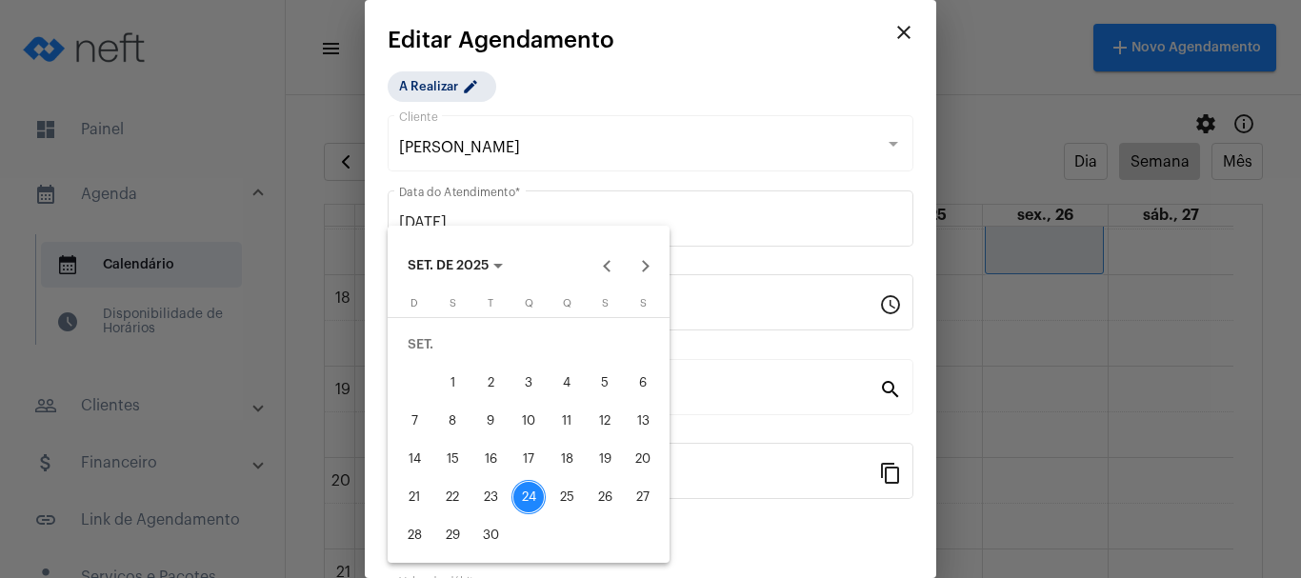
click at [563, 491] on div "25" at bounding box center [567, 497] width 34 height 34
type input "[DATE]"
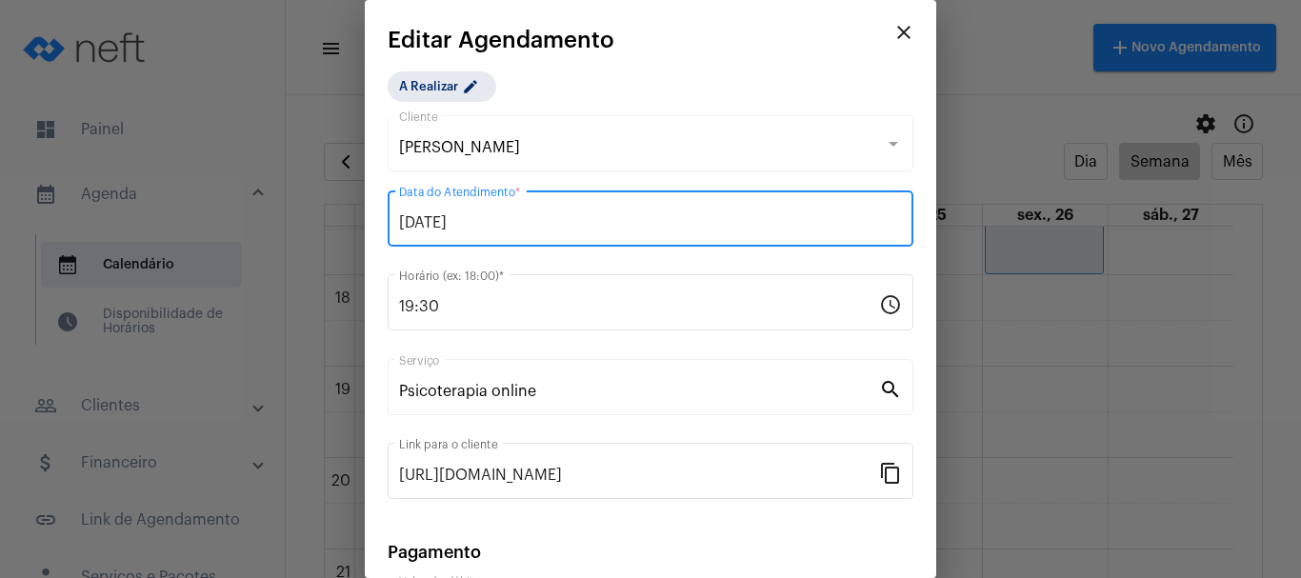
scroll to position [242, 0]
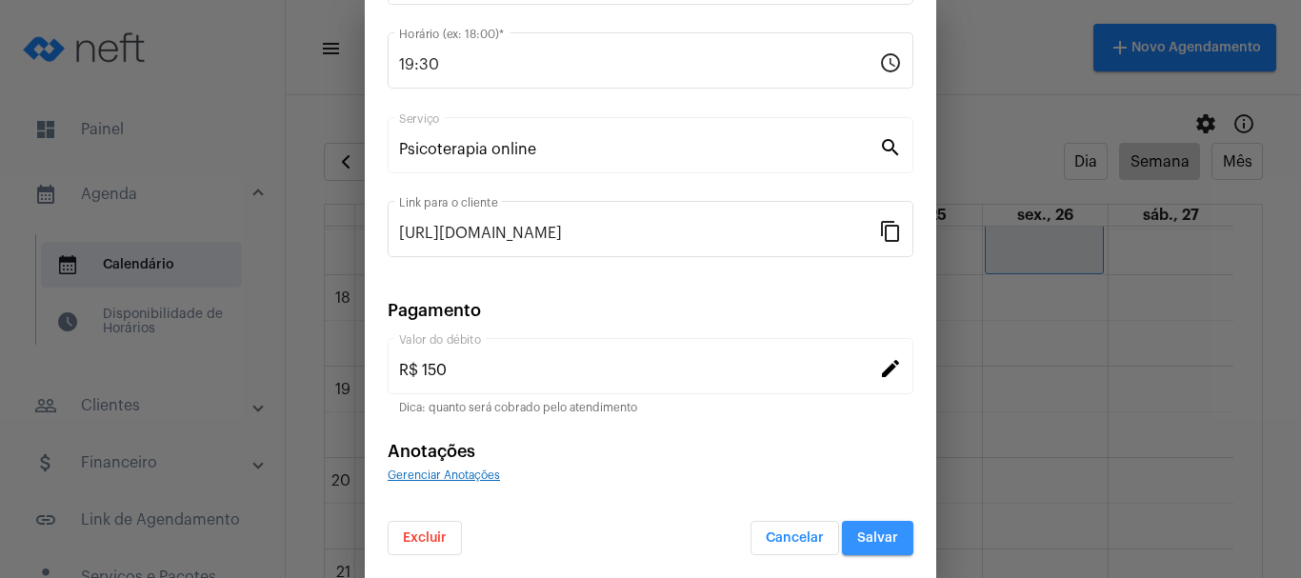
click at [883, 532] on span "Salvar" at bounding box center [877, 537] width 41 height 13
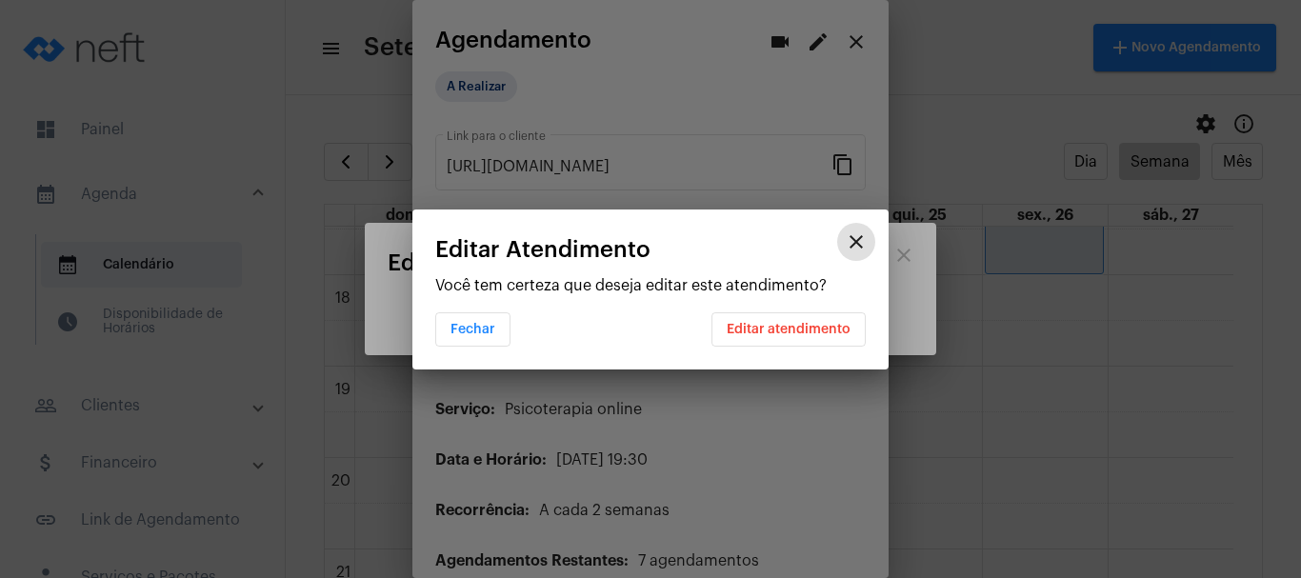
click at [762, 333] on span "Editar atendimento" at bounding box center [789, 329] width 124 height 13
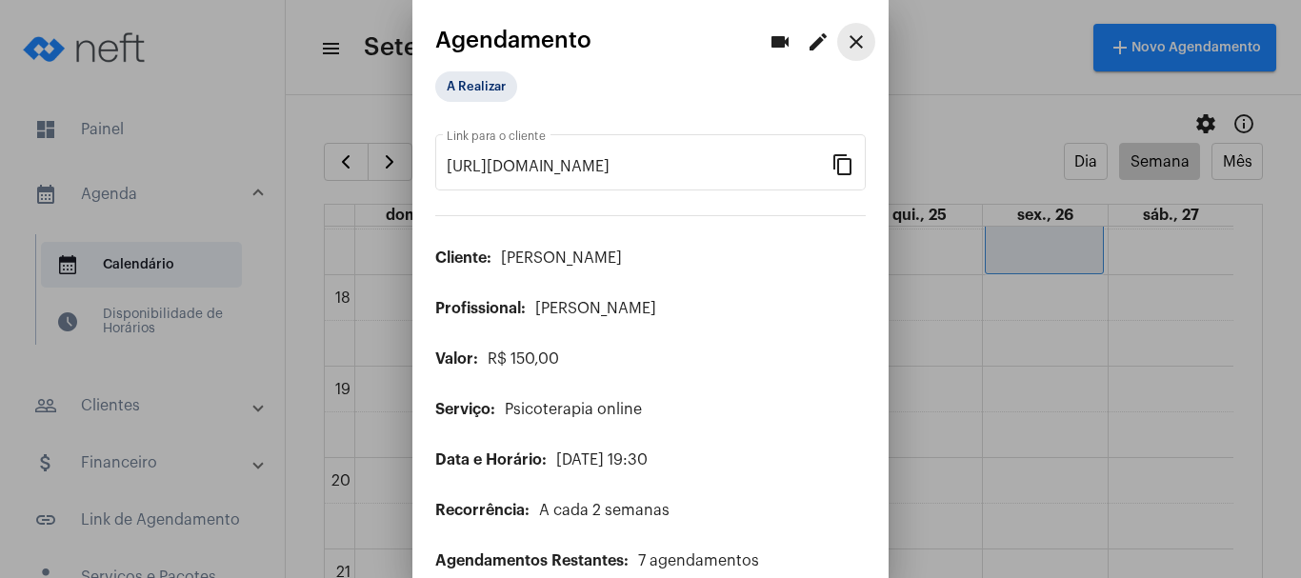
click at [845, 41] on mat-icon "close" at bounding box center [856, 41] width 23 height 23
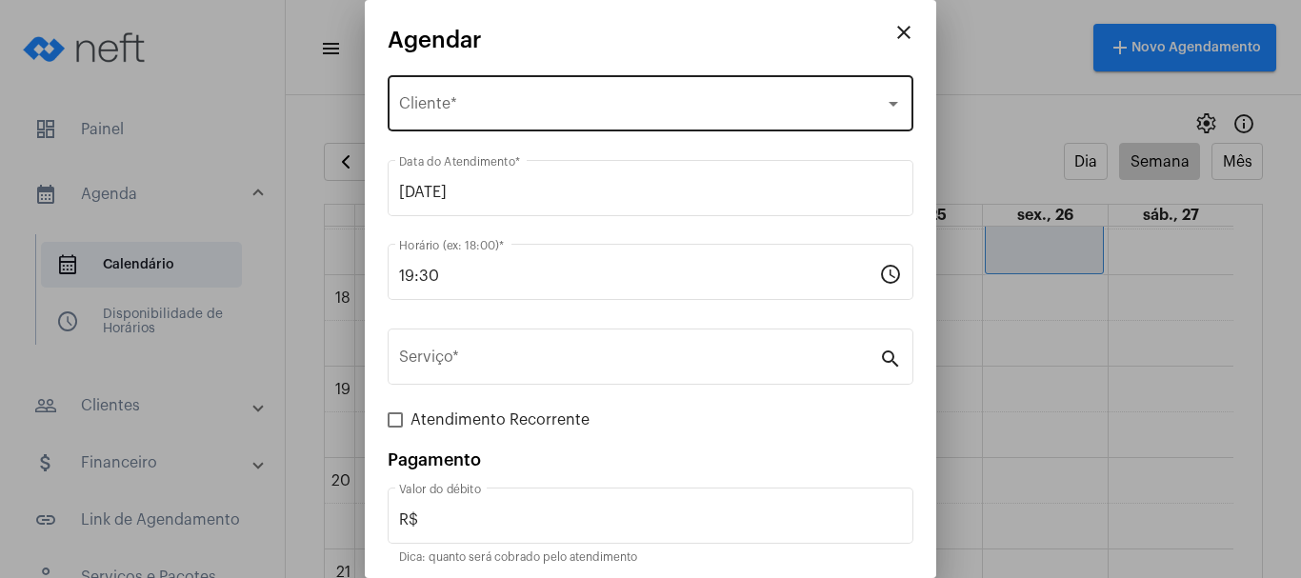
click at [534, 102] on span "Selecione o Cliente" at bounding box center [642, 107] width 486 height 17
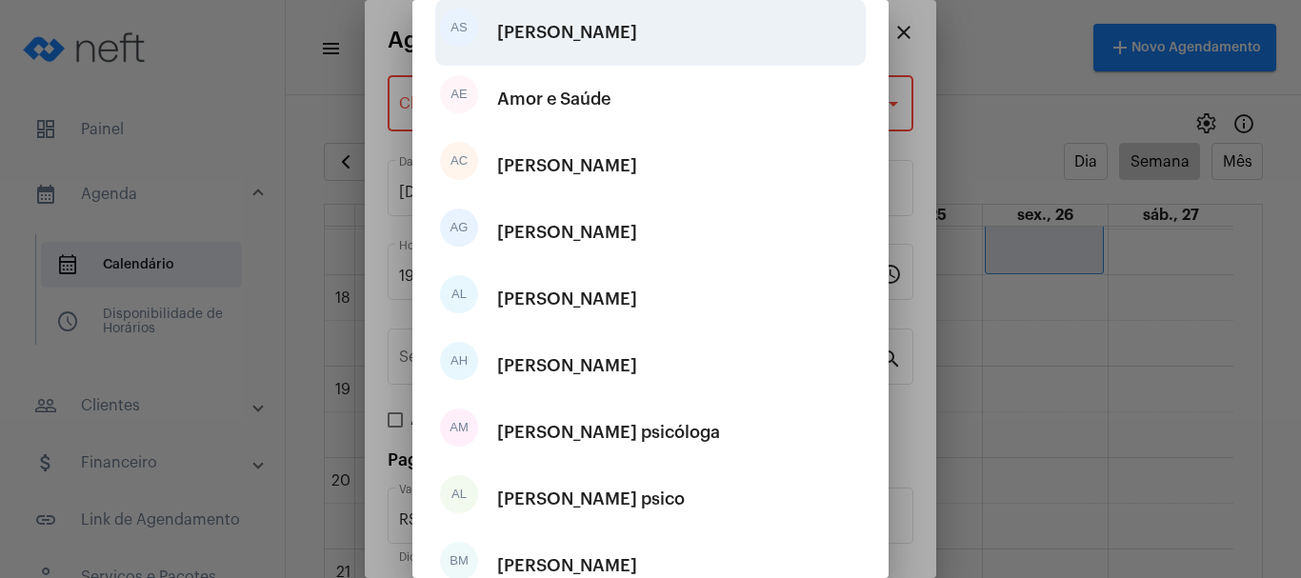
scroll to position [355, 0]
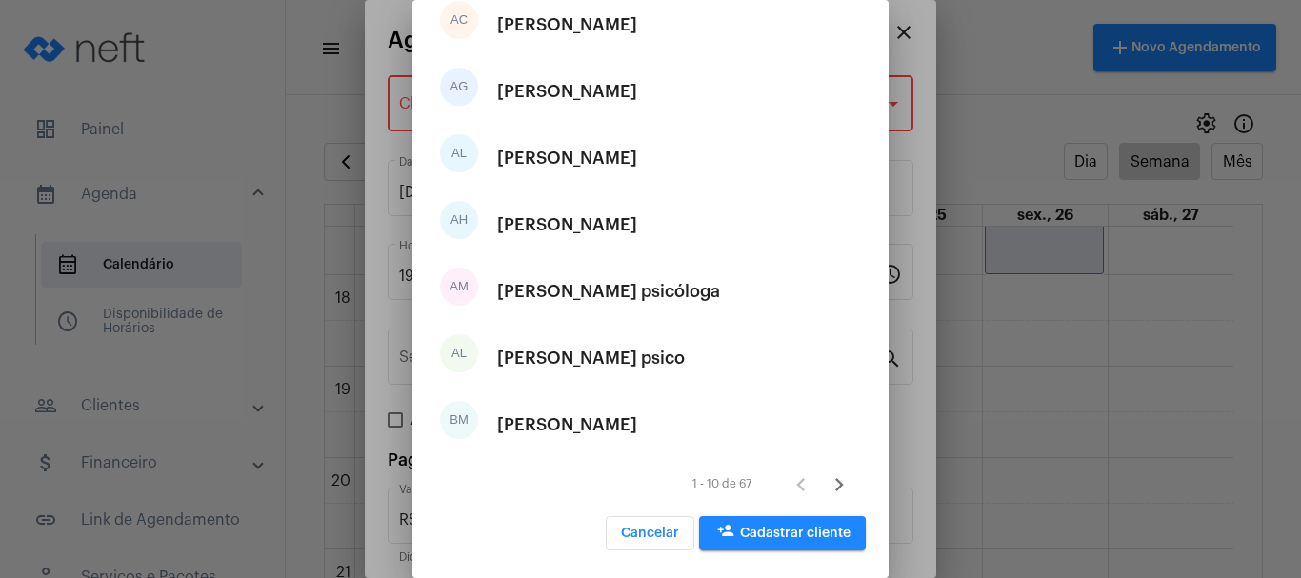
click at [737, 529] on span "person_add Cadastrar cliente" at bounding box center [782, 533] width 136 height 13
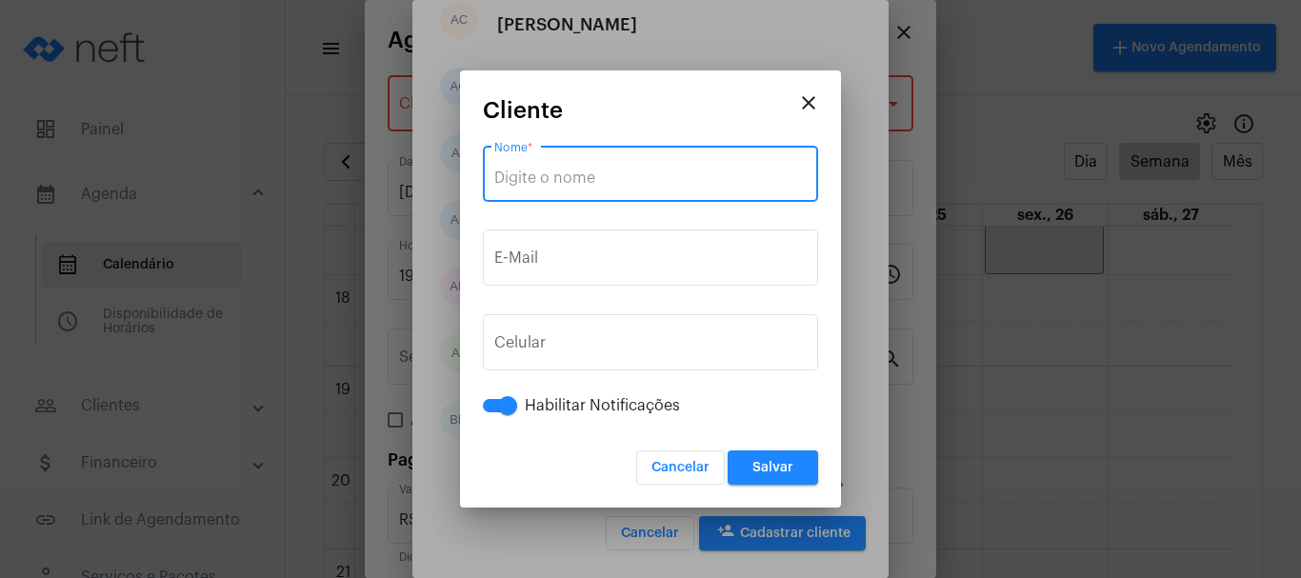
click at [571, 175] on input "Nome *" at bounding box center [650, 178] width 312 height 17
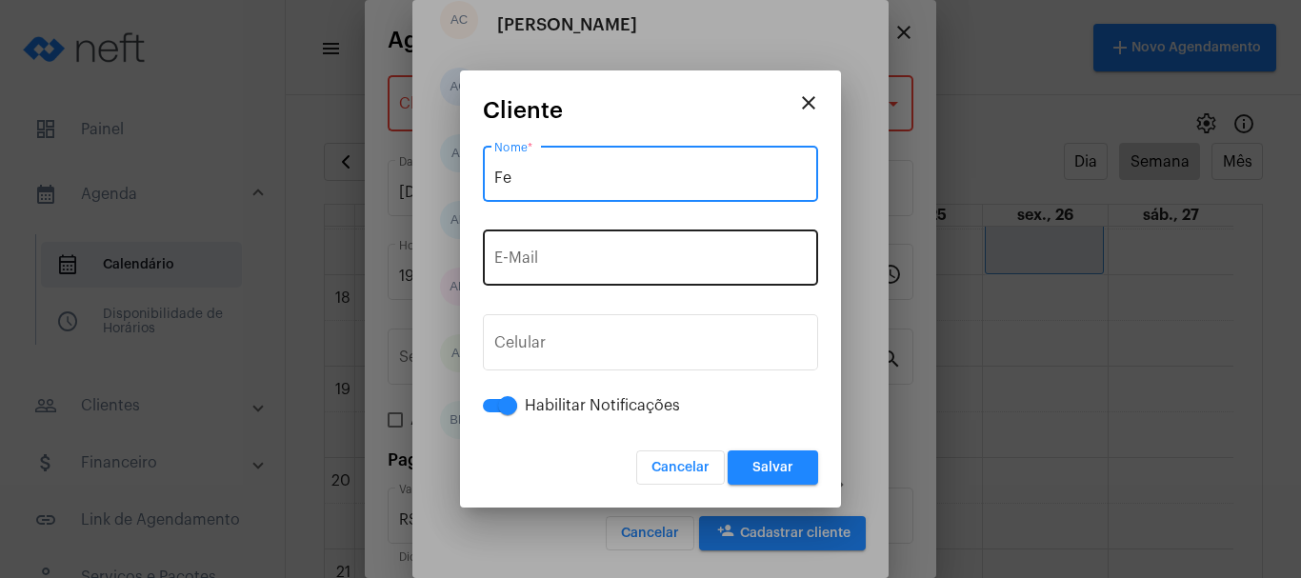
type input "F"
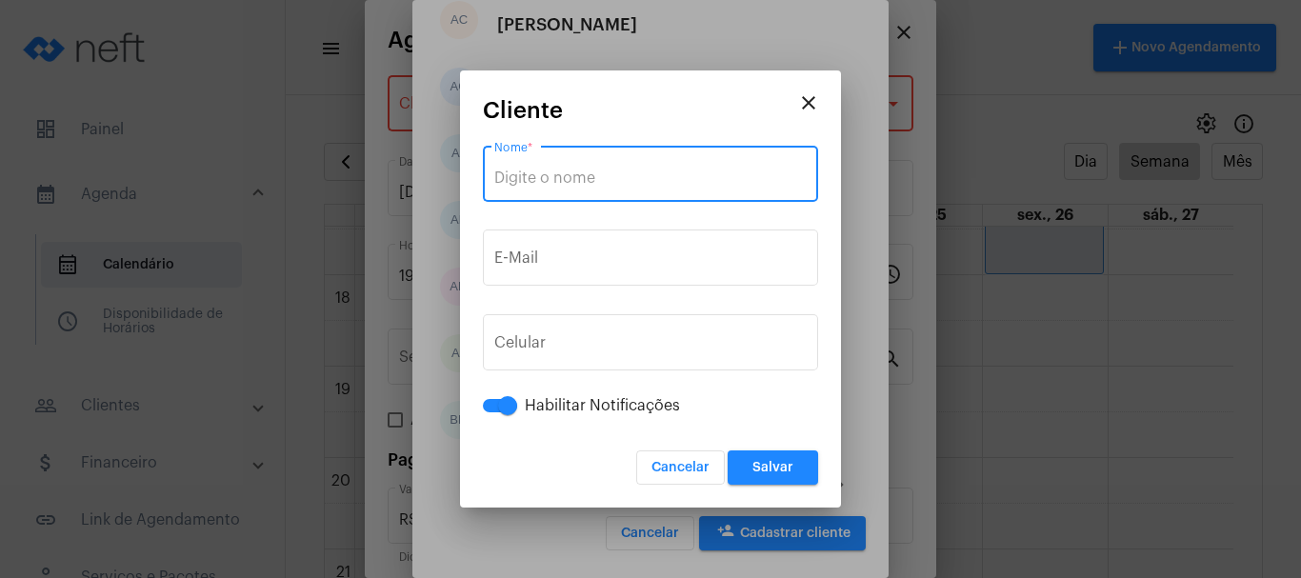
click at [561, 176] on input "Nome *" at bounding box center [650, 178] width 312 height 17
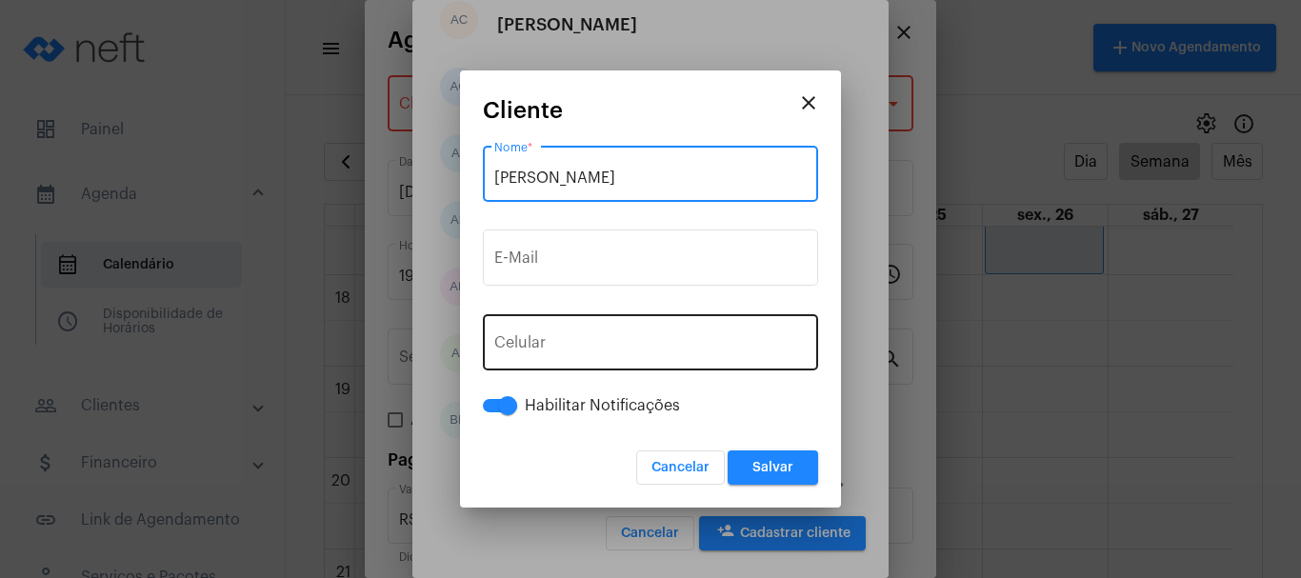
type input "[PERSON_NAME]"
click at [547, 344] on span "+55" at bounding box center [550, 346] width 25 height 15
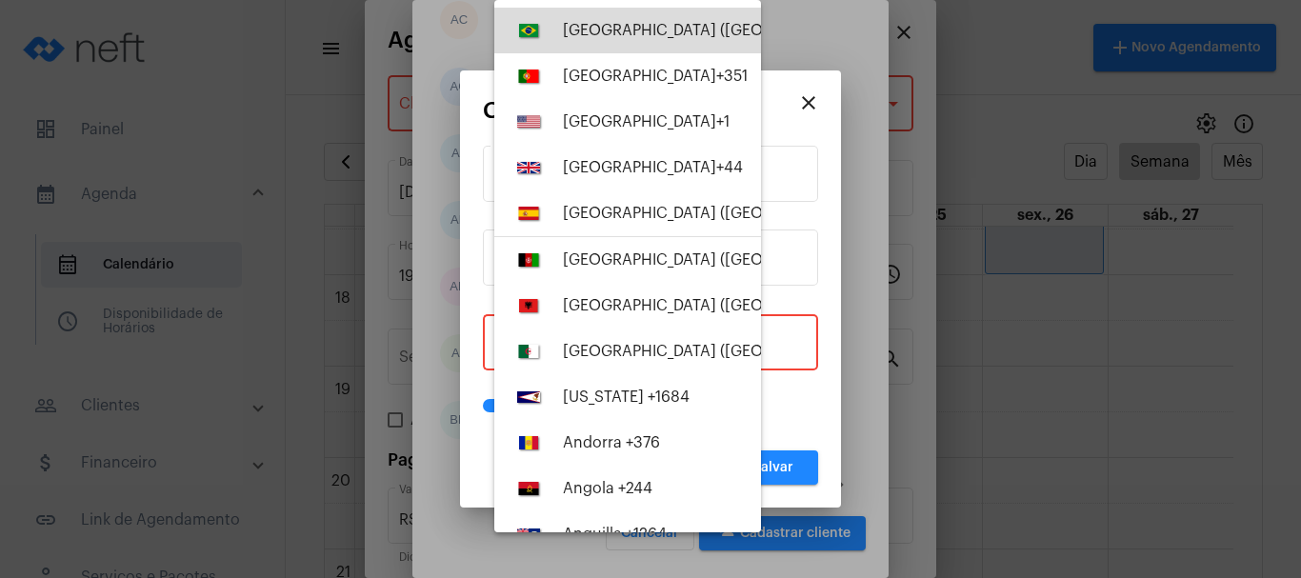
click at [643, 24] on div "[GEOGRAPHIC_DATA] ([GEOGRAPHIC_DATA]) +55" at bounding box center [735, 30] width 345 height 17
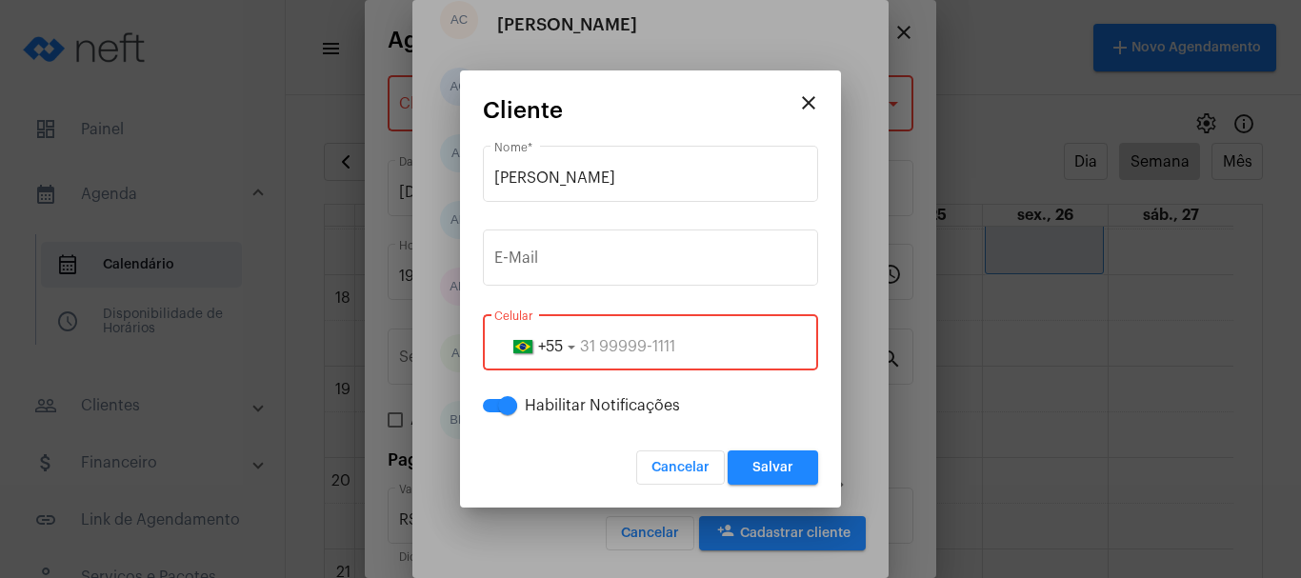
click at [582, 341] on input "tel" at bounding box center [650, 346] width 312 height 17
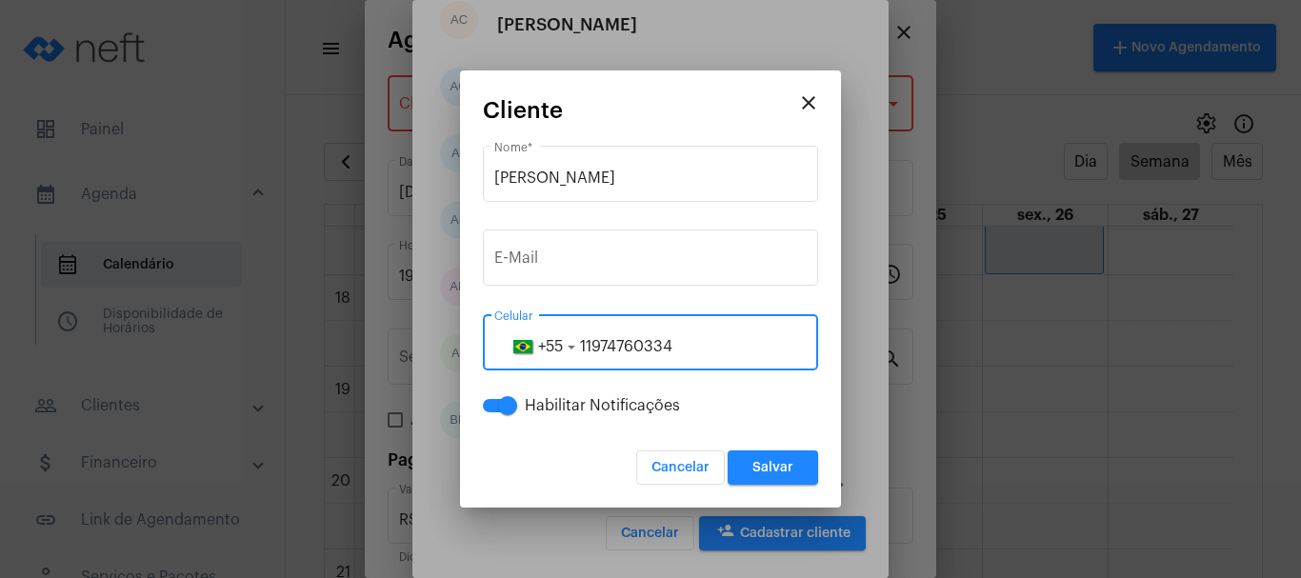
type input "11974760334"
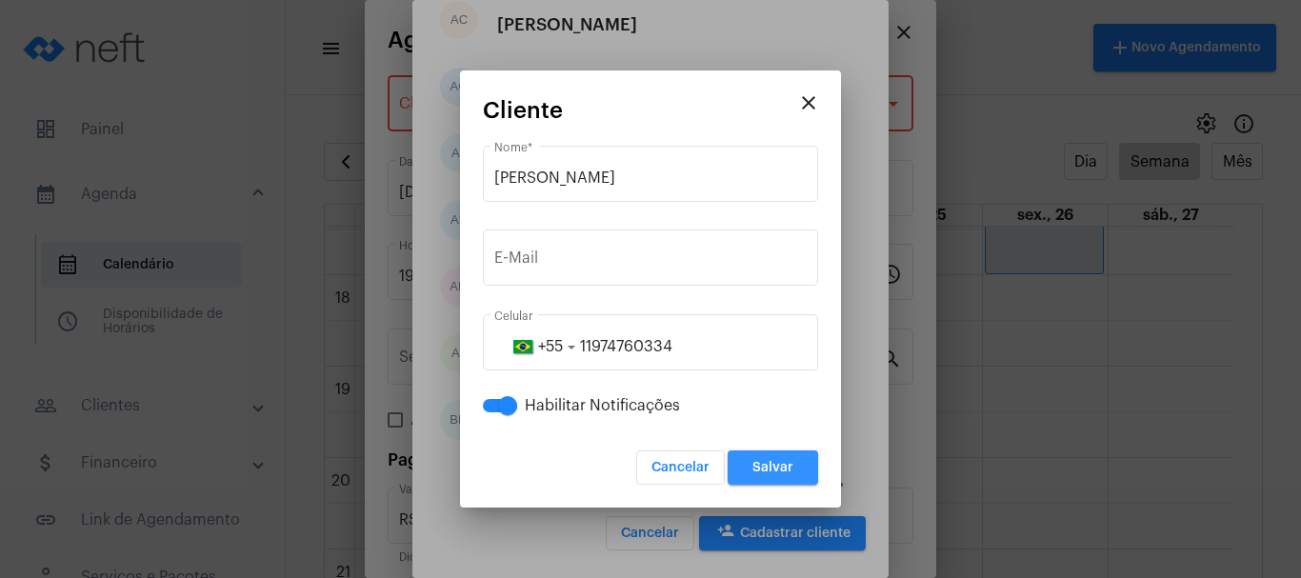
click at [770, 471] on span "Salvar" at bounding box center [772, 467] width 41 height 13
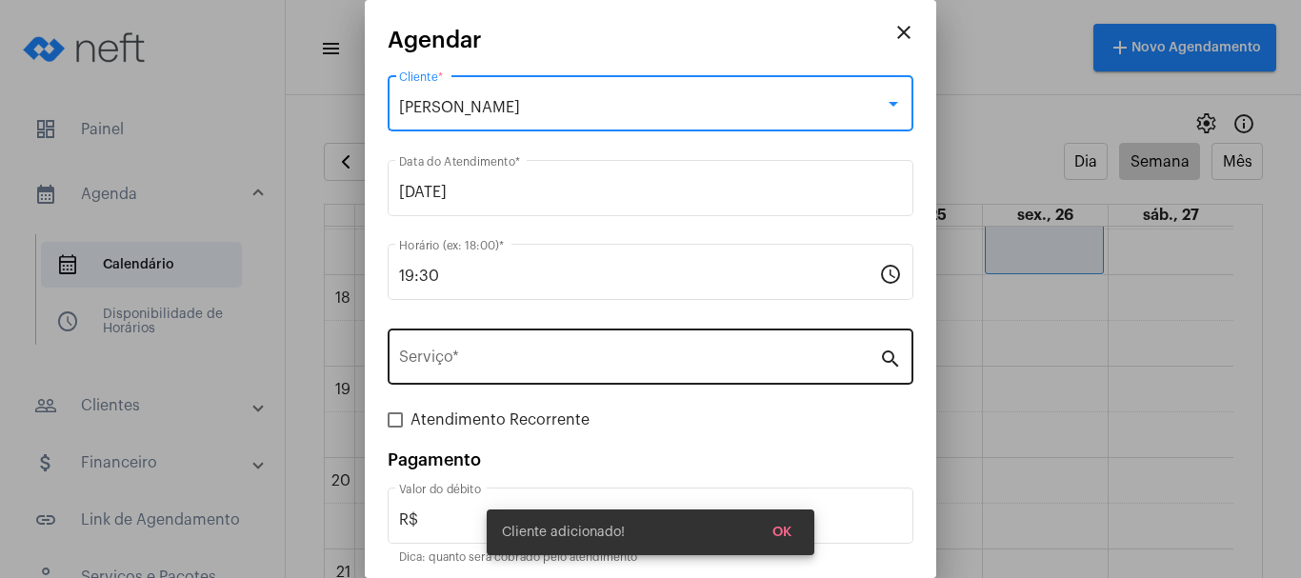
click at [611, 359] on input "Serviço *" at bounding box center [639, 360] width 480 height 17
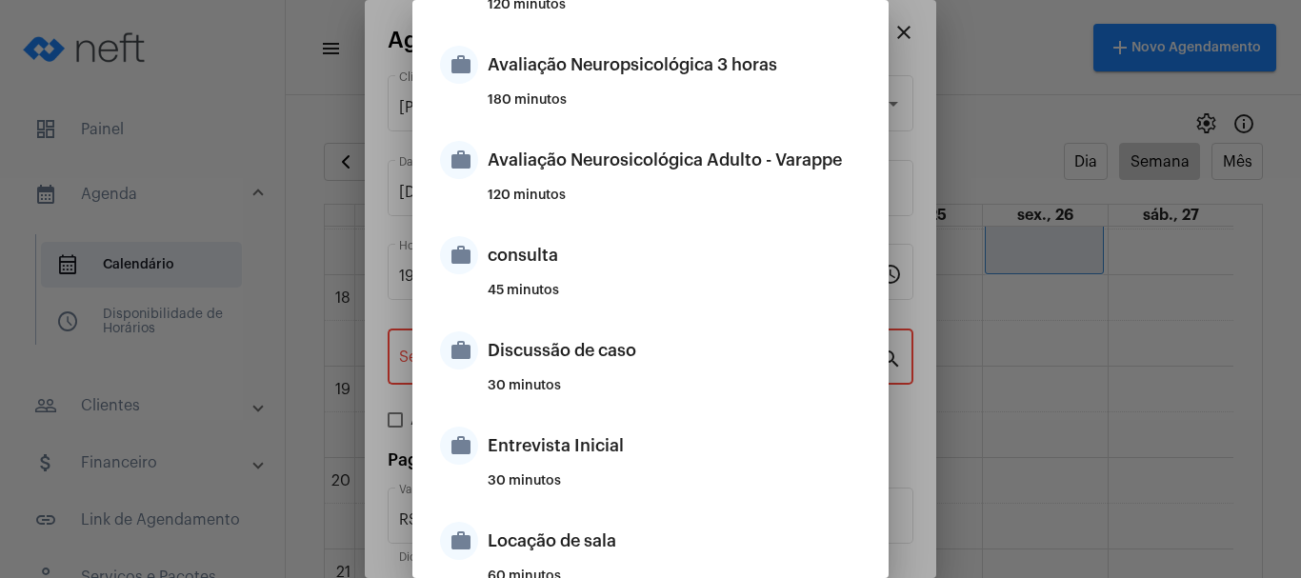
scroll to position [381, 0]
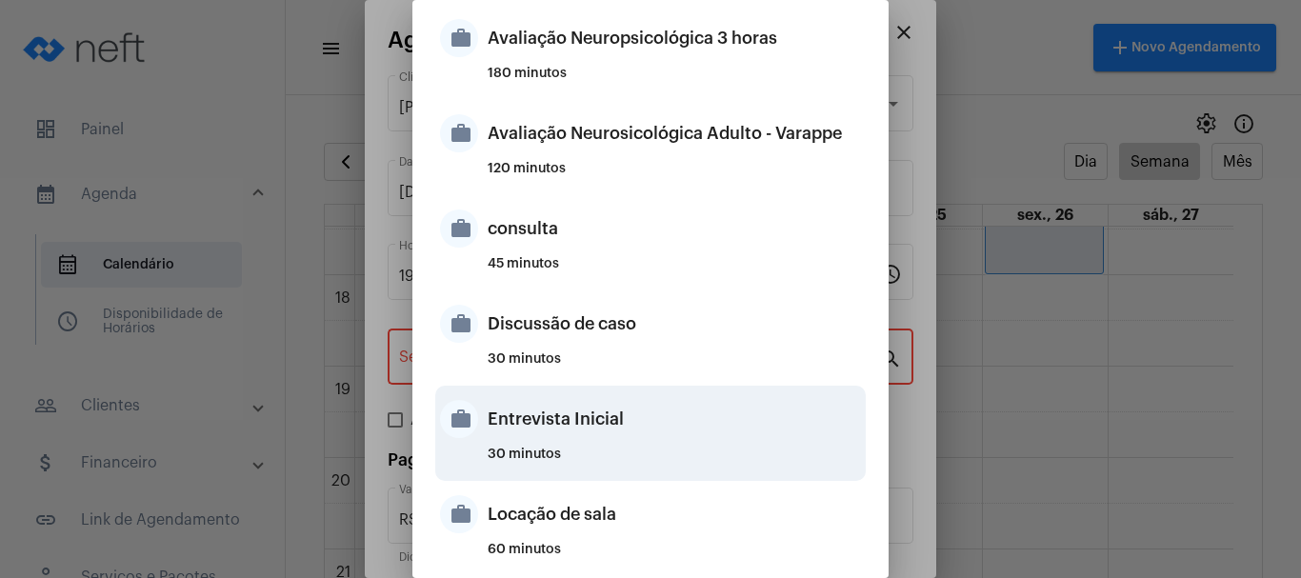
click at [541, 442] on div "Entrevista Inicial" at bounding box center [674, 419] width 373 height 57
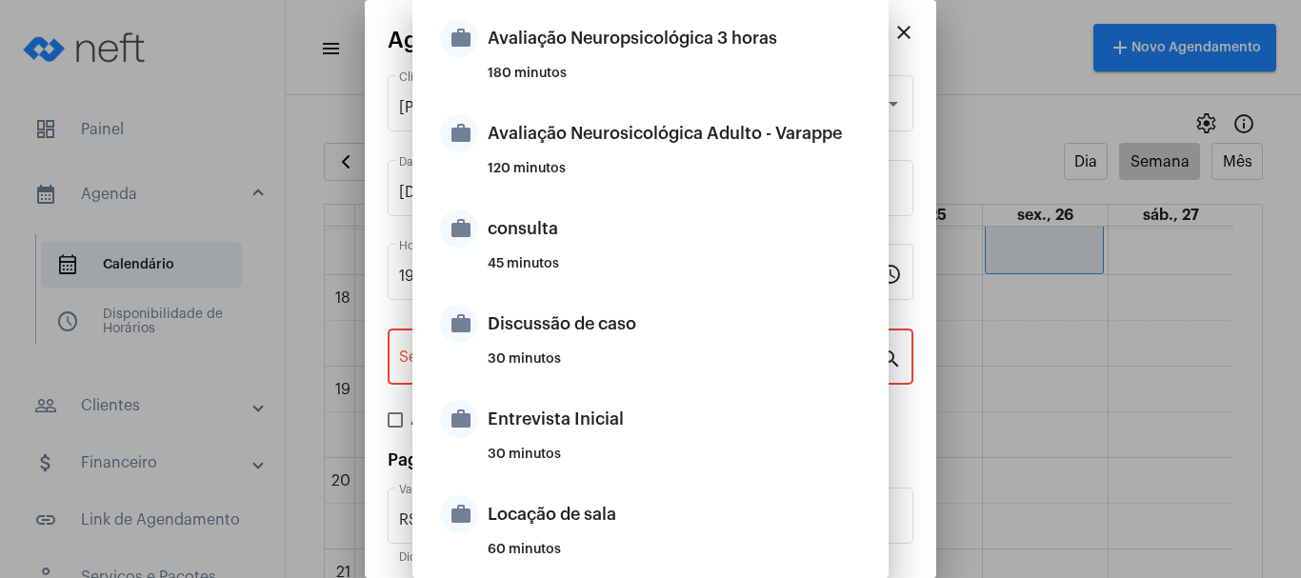
type input "Entrevista Inicial"
type input "R$ 0"
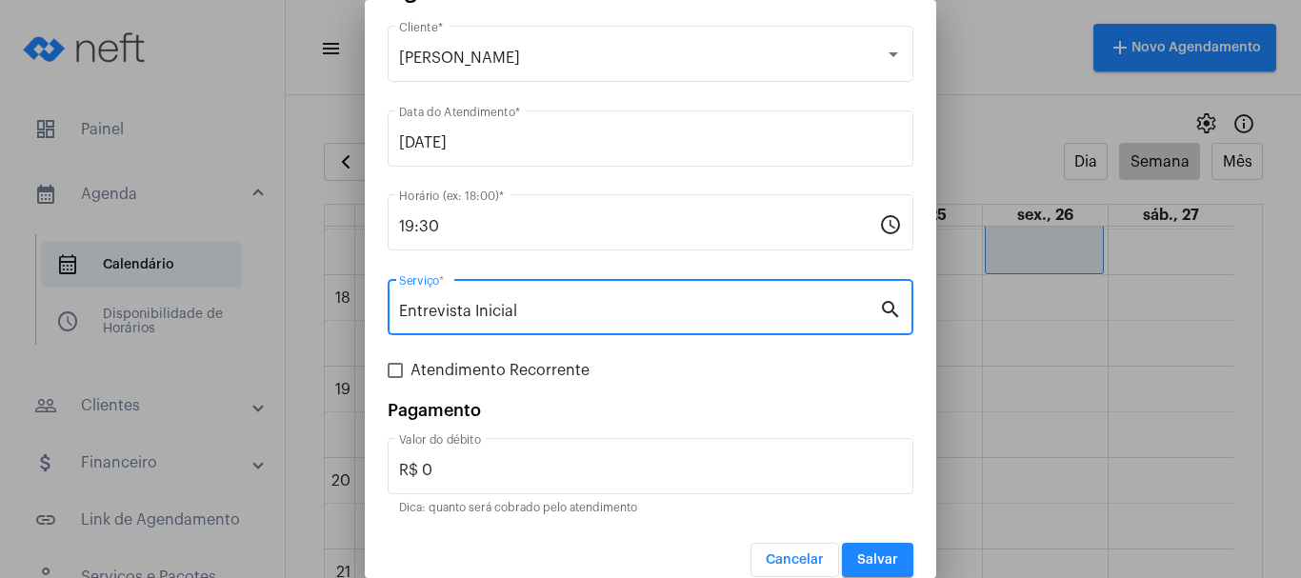
scroll to position [71, 0]
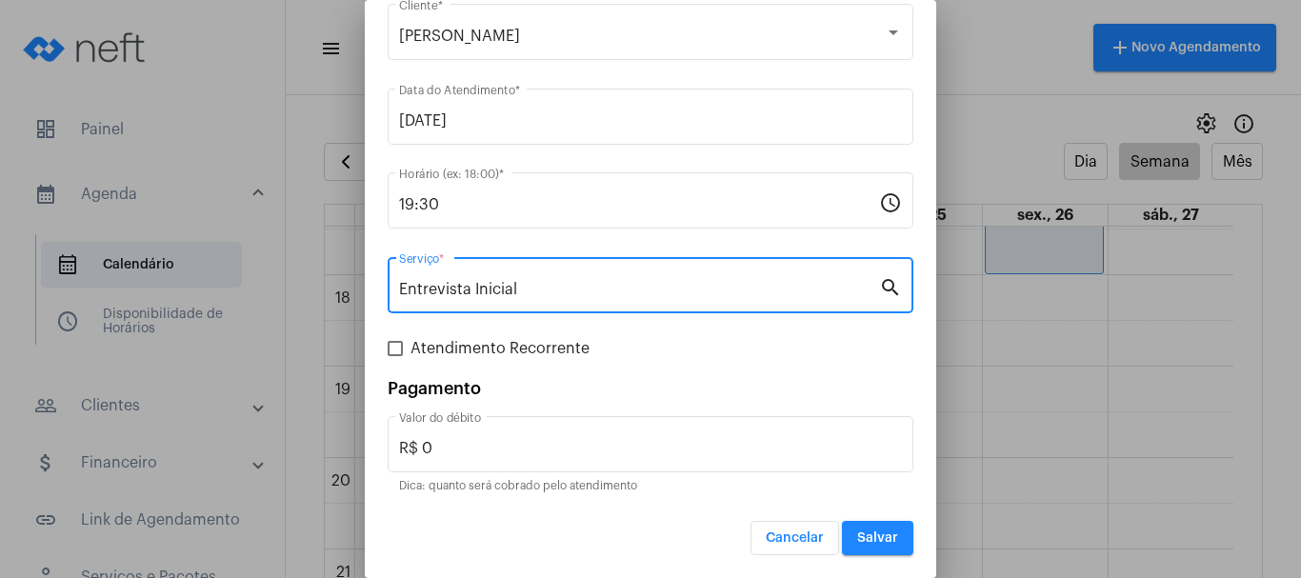
click at [857, 541] on span "Salvar" at bounding box center [877, 537] width 41 height 13
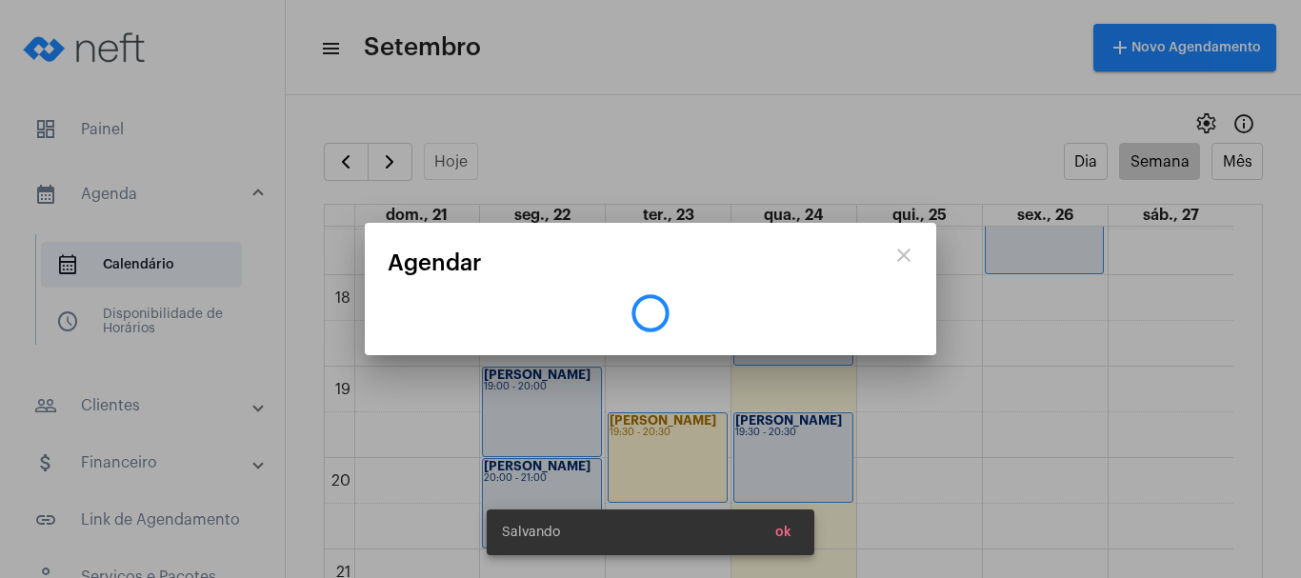
scroll to position [0, 0]
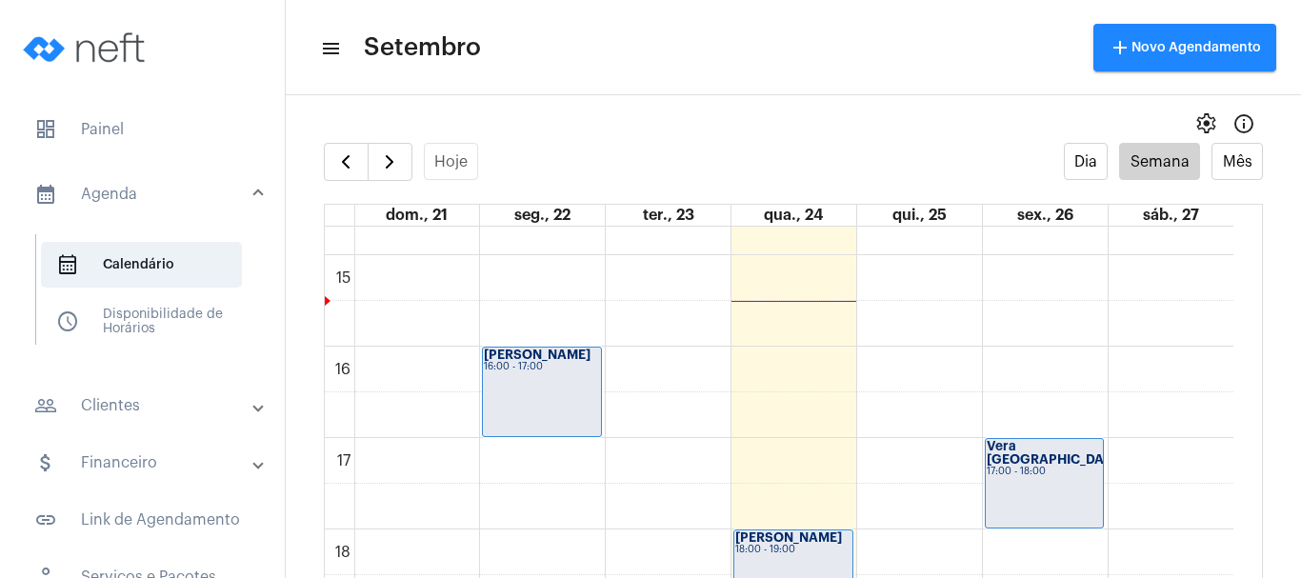
scroll to position [1312, 0]
